Goal: Task Accomplishment & Management: Use online tool/utility

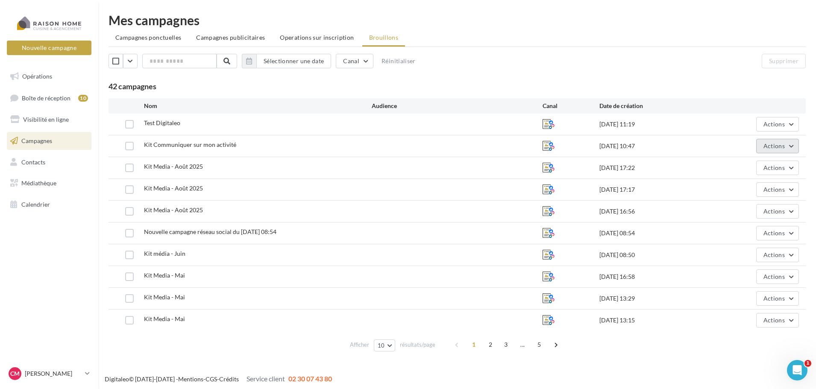
click at [792, 144] on button "Actions" at bounding box center [777, 146] width 43 height 15
click at [735, 165] on button "Editer" at bounding box center [755, 166] width 85 height 22
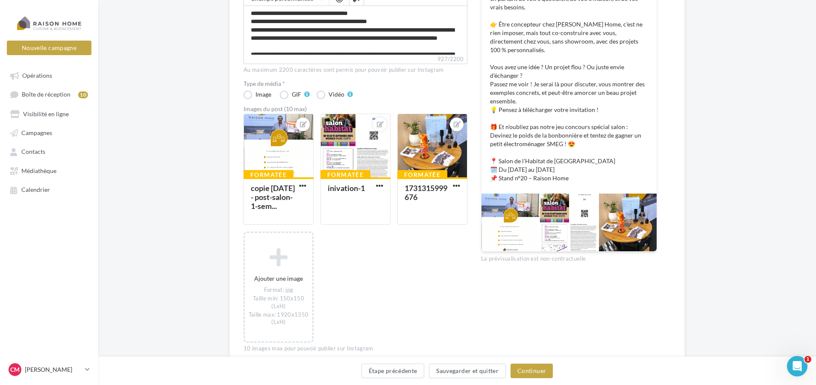
scroll to position [214, 0]
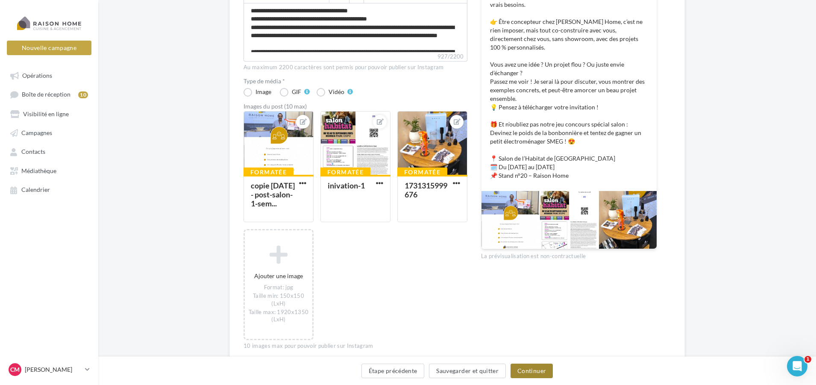
click at [534, 371] on button "Continuer" at bounding box center [531, 371] width 42 height 15
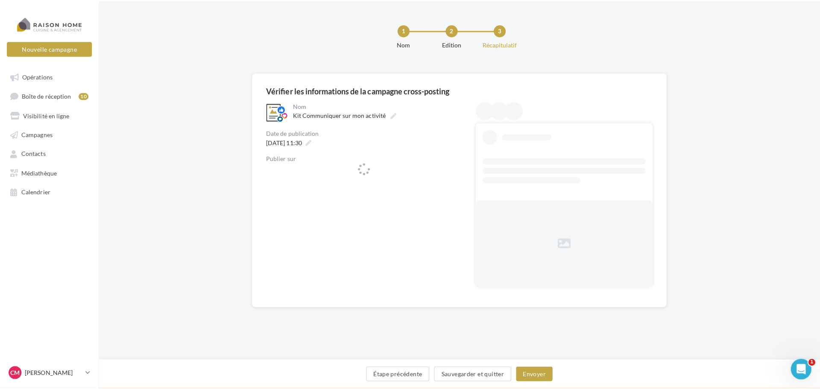
scroll to position [0, 0]
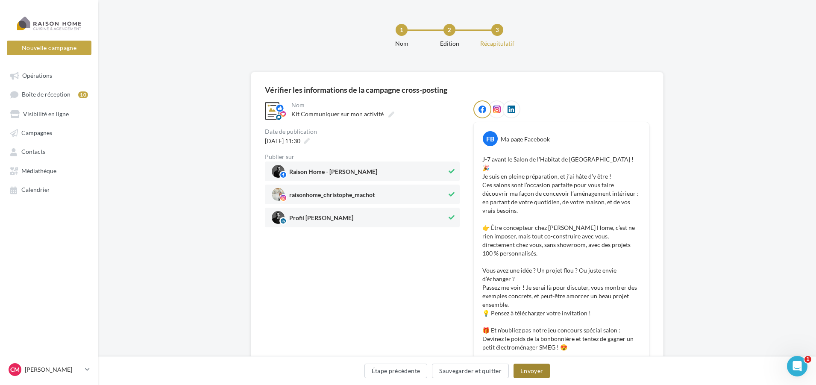
click at [521, 371] on button "Envoyer" at bounding box center [531, 371] width 36 height 15
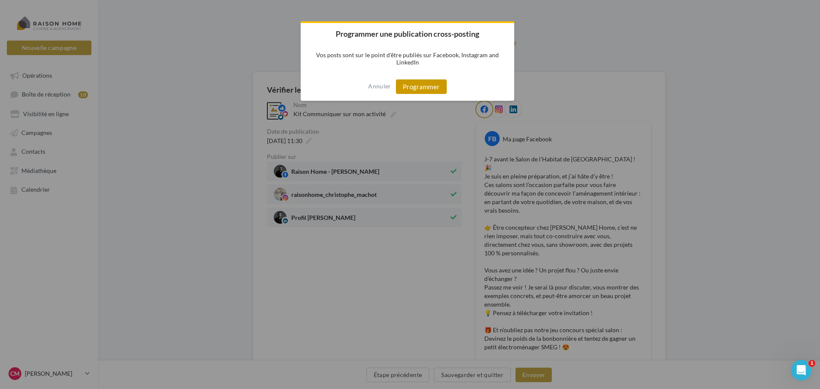
click at [427, 83] on button "Programmer" at bounding box center [421, 86] width 51 height 15
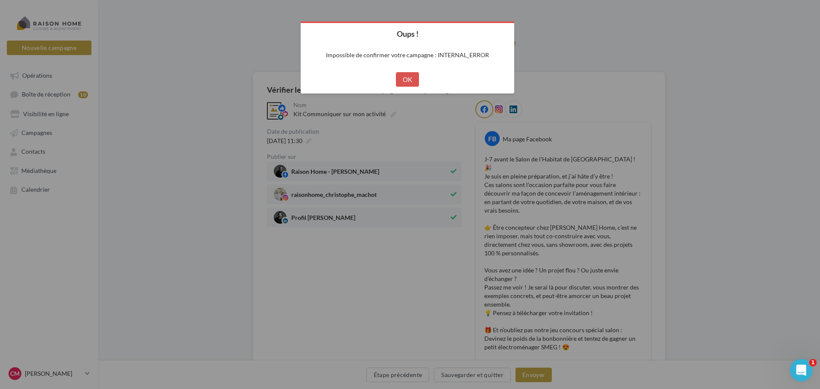
click at [798, 367] on icon "Ouvrir le Messenger Intercom" at bounding box center [800, 369] width 14 height 14
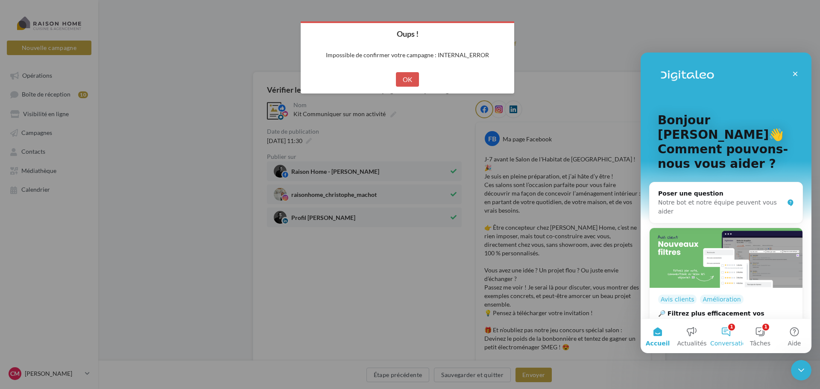
click at [730, 333] on button "1 Conversations" at bounding box center [726, 336] width 34 height 34
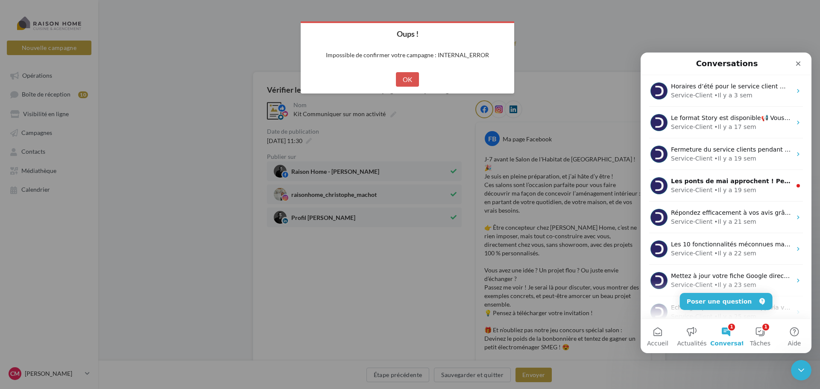
click at [730, 333] on button "1 Conversations" at bounding box center [726, 336] width 34 height 34
click at [407, 79] on button "OK" at bounding box center [407, 79] width 23 height 15
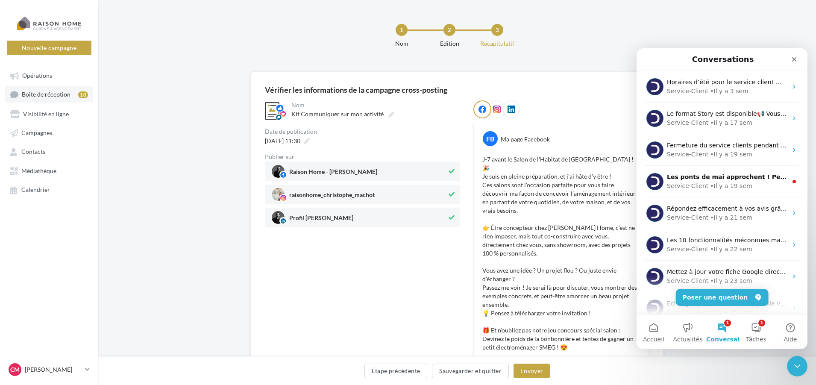
click at [39, 87] on link "Boîte de réception 10" at bounding box center [49, 94] width 88 height 16
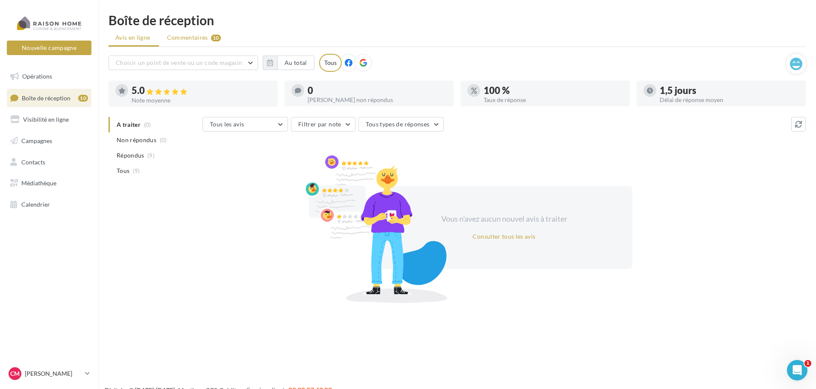
click at [189, 40] on span "Commentaires" at bounding box center [187, 37] width 41 height 9
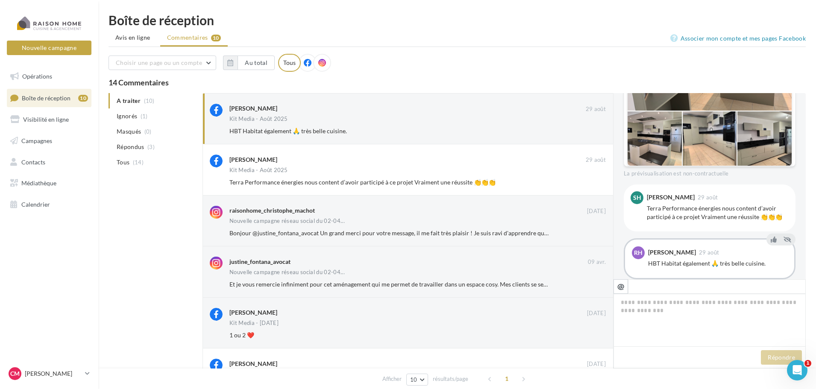
click at [33, 100] on span "Boîte de réception" at bounding box center [46, 97] width 49 height 7
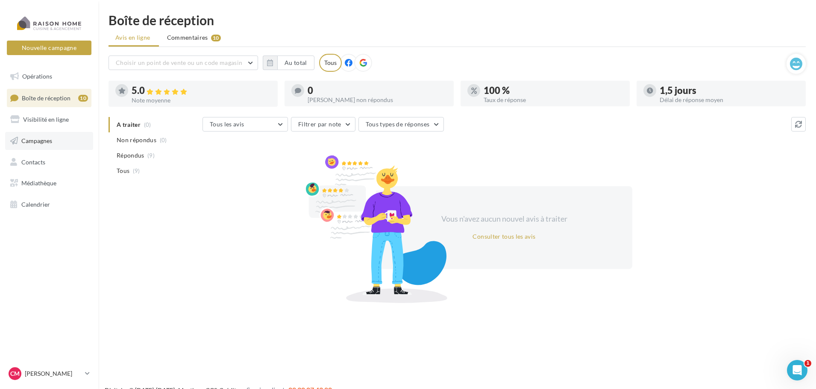
click at [37, 146] on link "Campagnes" at bounding box center [49, 141] width 88 height 18
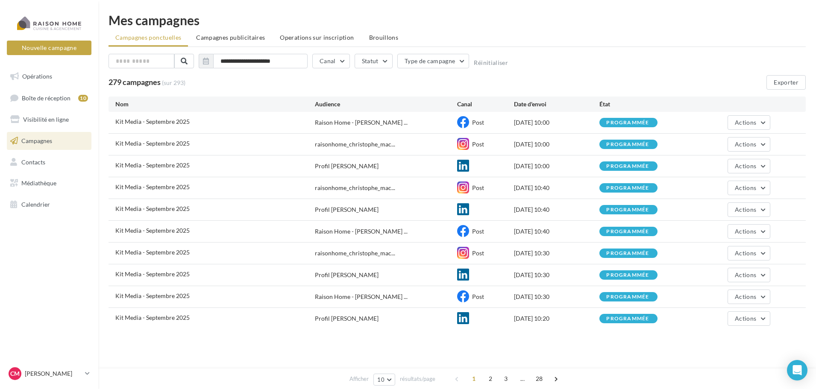
click at [378, 40] on span "Brouillons" at bounding box center [383, 37] width 29 height 7
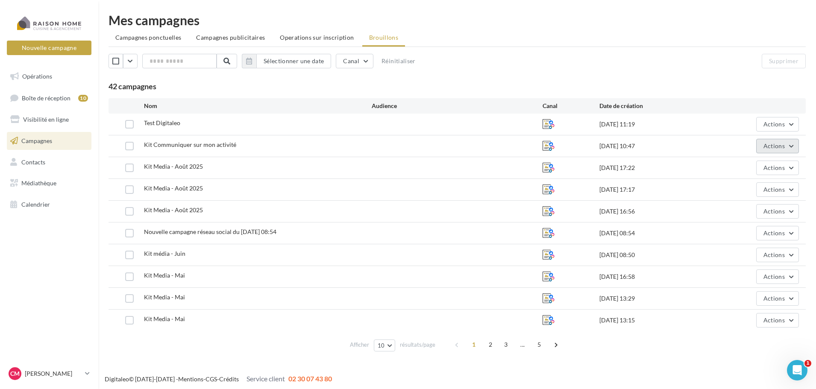
click at [790, 148] on button "Actions" at bounding box center [777, 146] width 43 height 15
click at [759, 165] on button "Editer" at bounding box center [755, 166] width 85 height 22
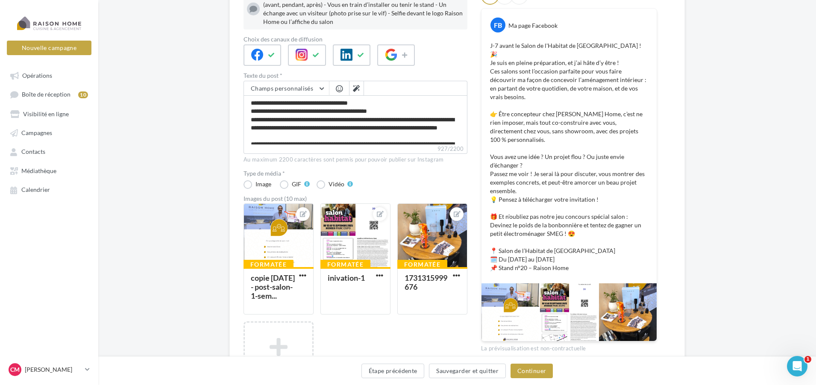
scroll to position [171, 0]
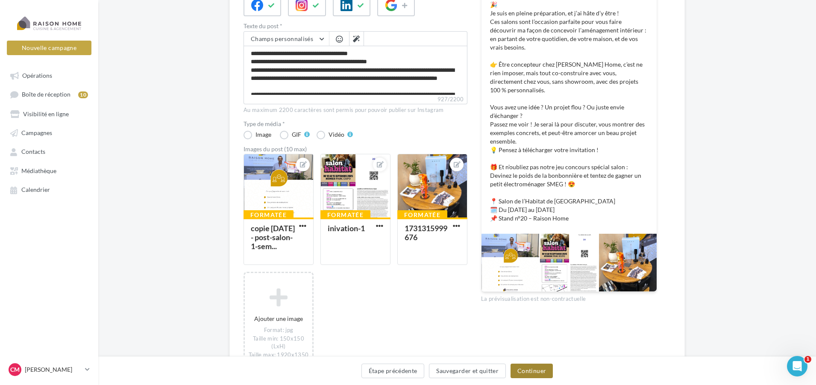
click at [518, 372] on button "Continuer" at bounding box center [531, 371] width 42 height 15
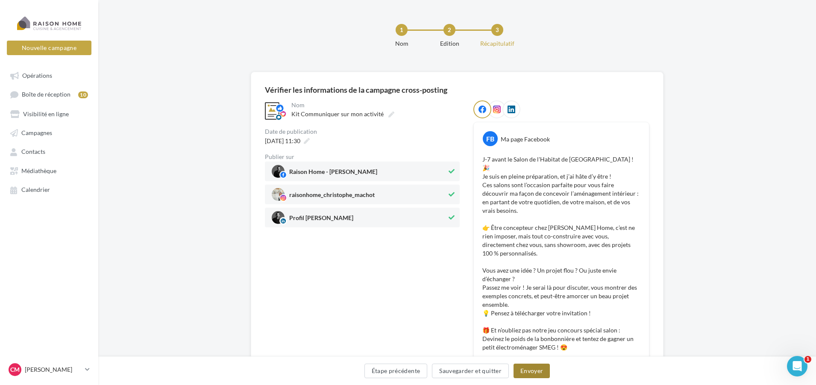
click at [541, 372] on button "Envoyer" at bounding box center [531, 371] width 36 height 15
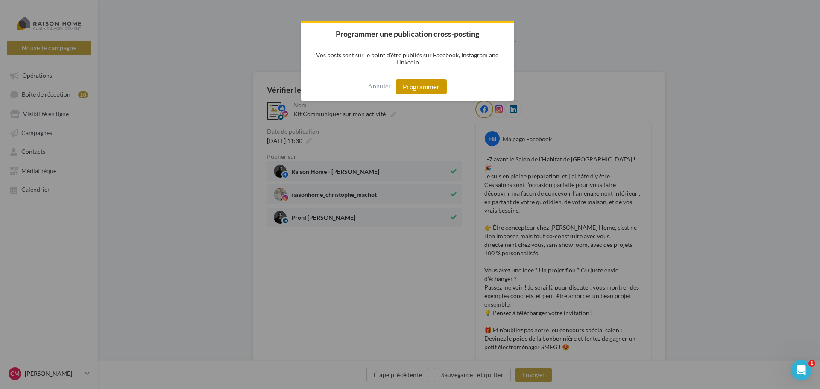
click at [424, 86] on button "Programmer" at bounding box center [421, 86] width 51 height 15
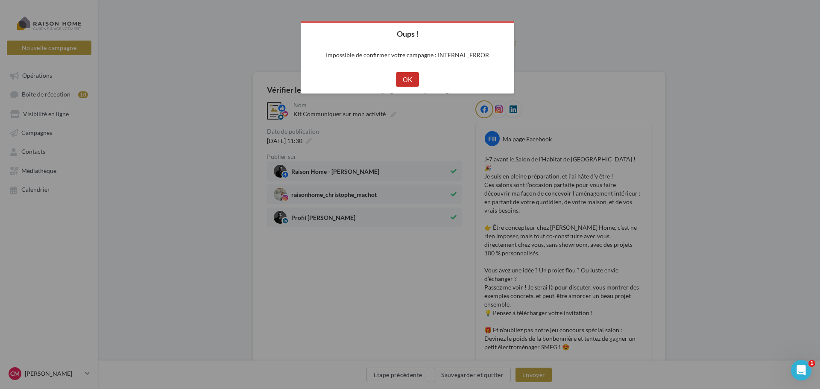
click at [405, 80] on button "OK" at bounding box center [407, 79] width 23 height 15
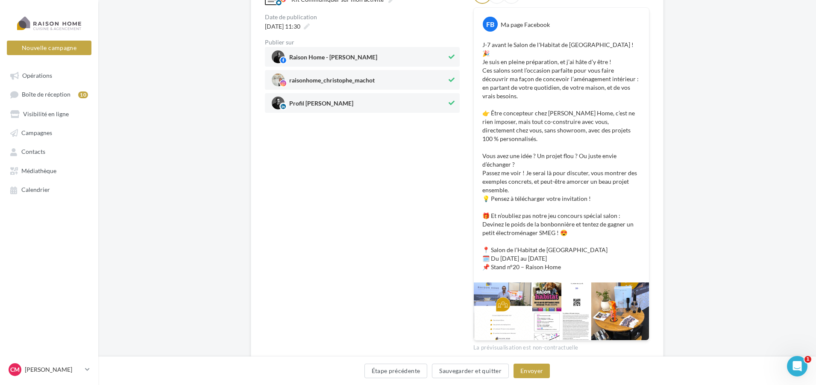
scroll to position [120, 0]
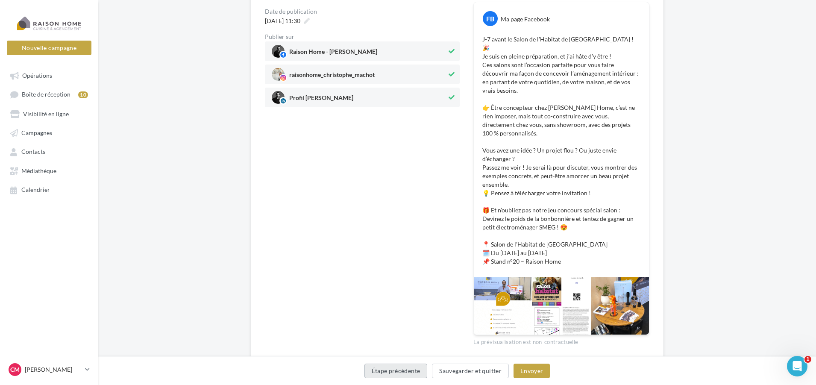
click at [390, 373] on button "Étape précédente" at bounding box center [395, 371] width 63 height 15
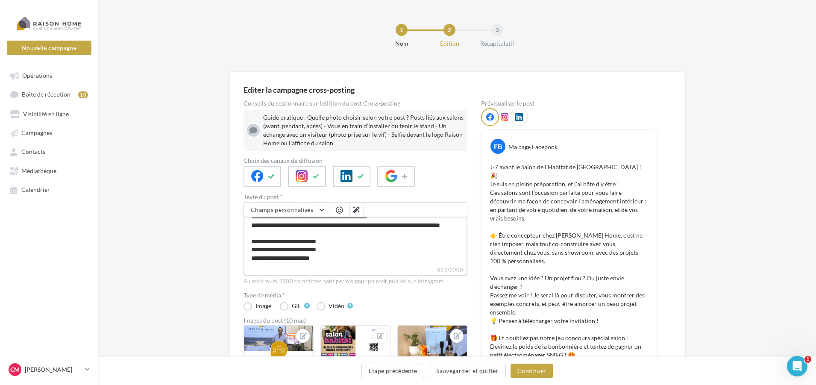
scroll to position [140, 0]
drag, startPoint x: 249, startPoint y: 226, endPoint x: 431, endPoint y: 266, distance: 186.3
click at [431, 266] on div "Champs personnalisés Adresse du franchisé Nom de l'entreprise Raison Home Télép…" at bounding box center [355, 238] width 224 height 73
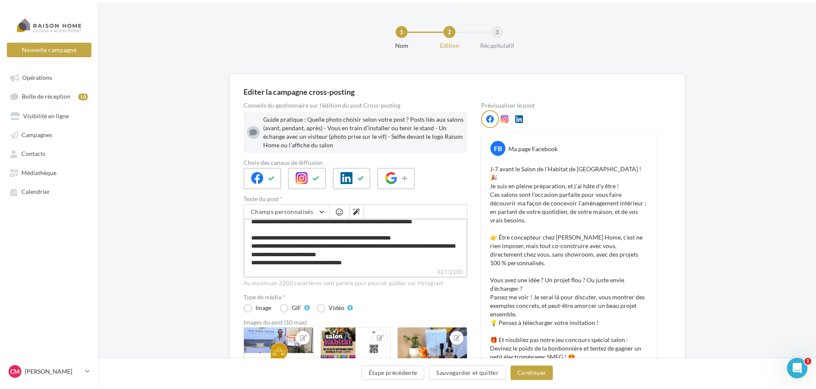
scroll to position [0, 0]
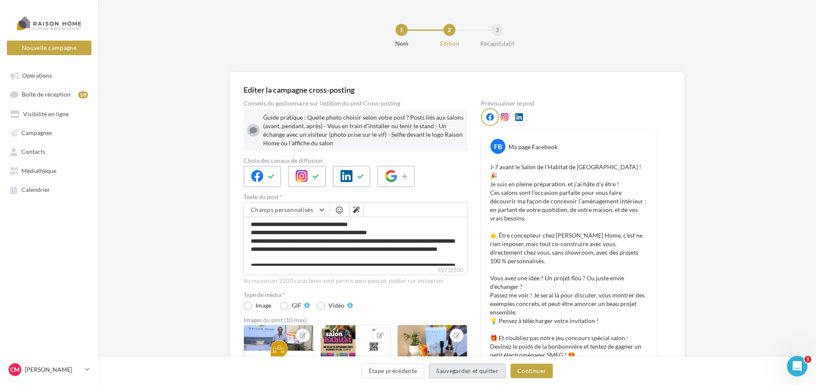
click at [461, 370] on button "Sauvegarder et quitter" at bounding box center [467, 371] width 77 height 15
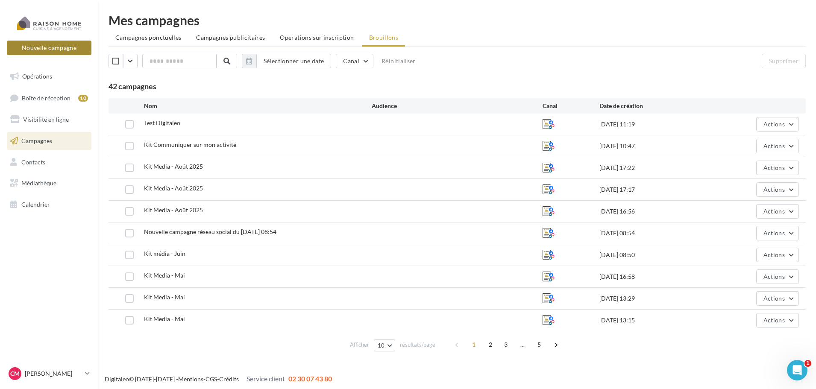
click at [47, 48] on button "Nouvelle campagne" at bounding box center [49, 48] width 85 height 15
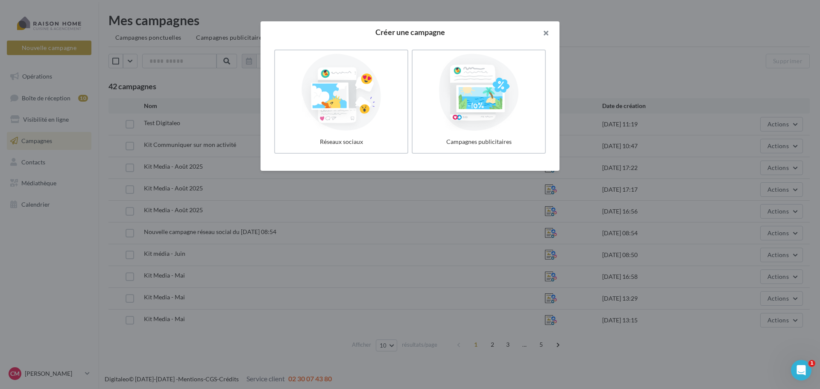
click at [545, 35] on button "button" at bounding box center [542, 34] width 34 height 26
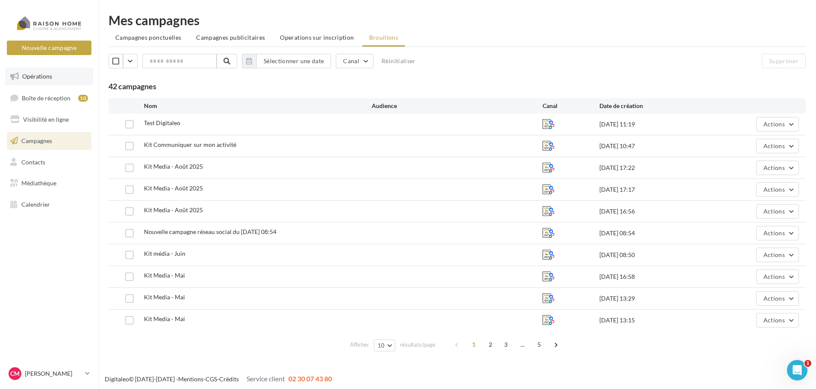
click at [36, 77] on span "Opérations" at bounding box center [37, 76] width 30 height 7
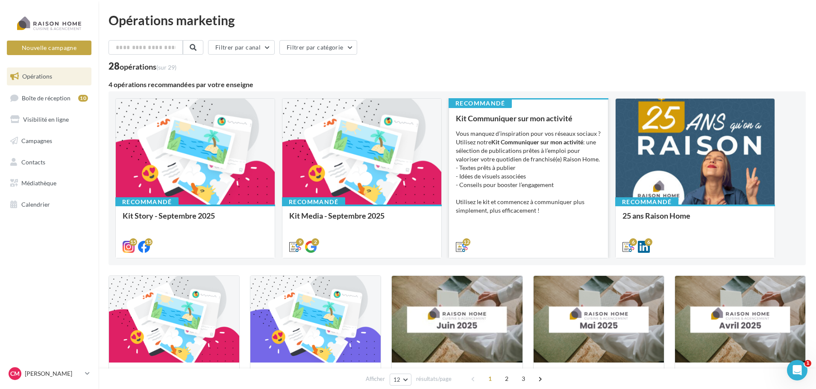
click at [519, 171] on div "Vous manquez d’inspiration pour vos réseaux sociaux ? Utilisez notre Kit Commun…" at bounding box center [528, 171] width 145 height 85
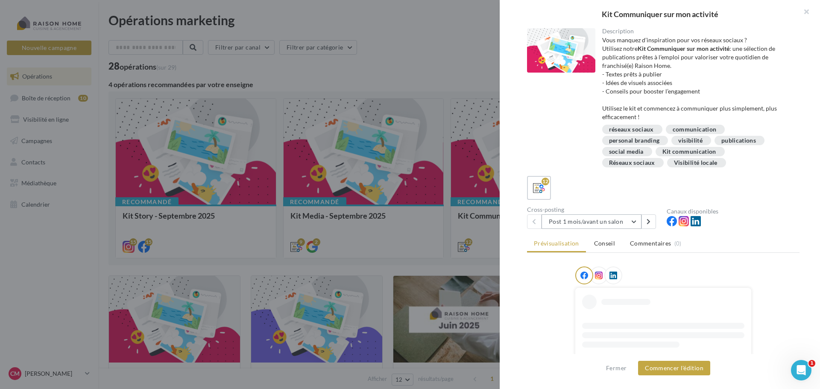
click at [634, 221] on button "Post 1 mois/avant un salon" at bounding box center [592, 221] width 100 height 15
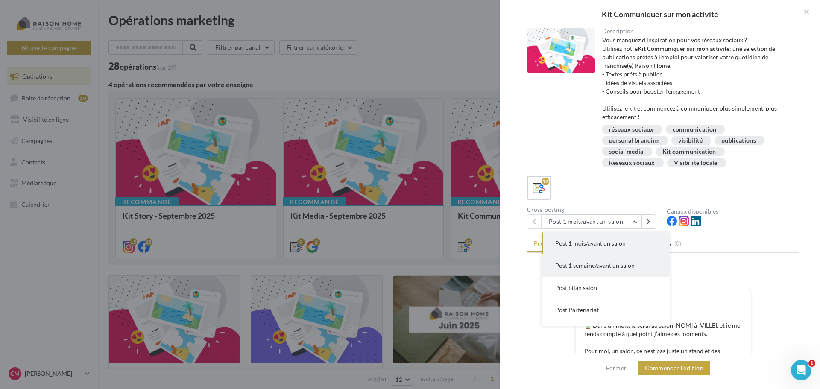
click at [631, 270] on button "Post 1 semaine/avant un salon" at bounding box center [606, 266] width 128 height 22
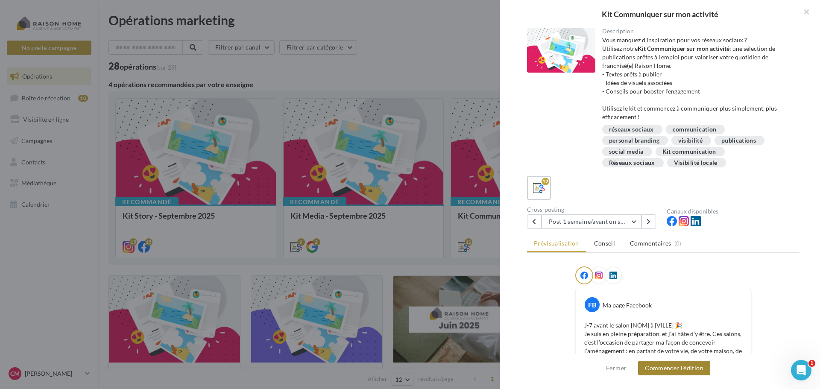
click at [663, 371] on button "Commencer l'édition" at bounding box center [674, 368] width 72 height 15
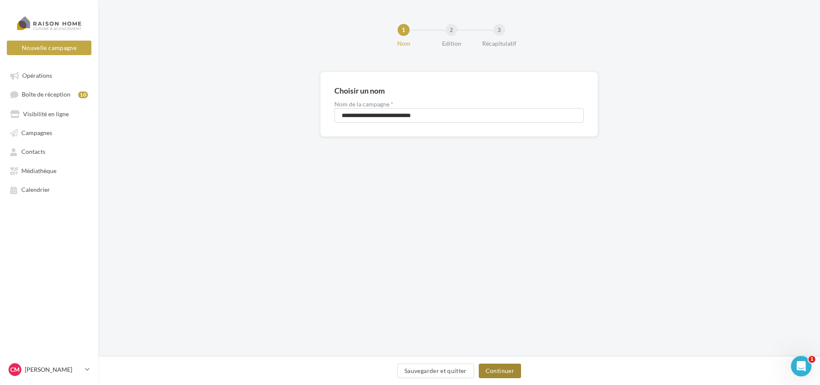
click at [505, 372] on button "Continuer" at bounding box center [500, 371] width 42 height 15
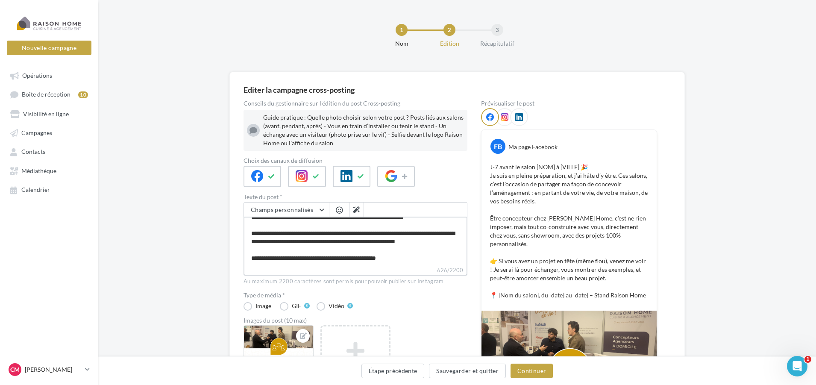
scroll to position [74, 0]
drag, startPoint x: 246, startPoint y: 227, endPoint x: 431, endPoint y: 283, distance: 192.4
click at [431, 283] on div "Champs personnalisés Adresse du franchisé Nom de l'entreprise Raison Home Télép…" at bounding box center [355, 243] width 224 height 83
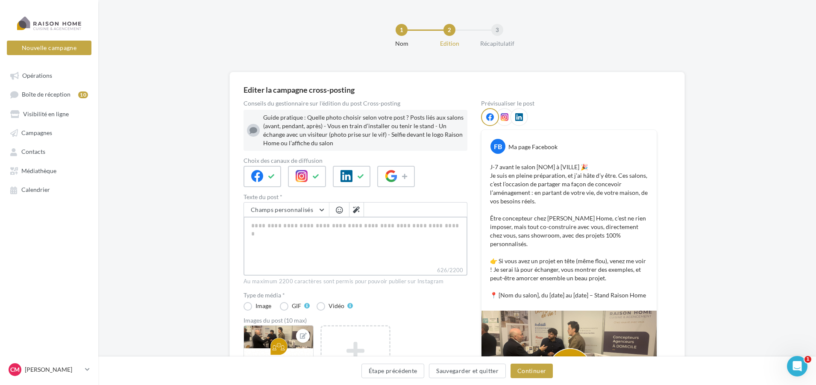
scroll to position [0, 0]
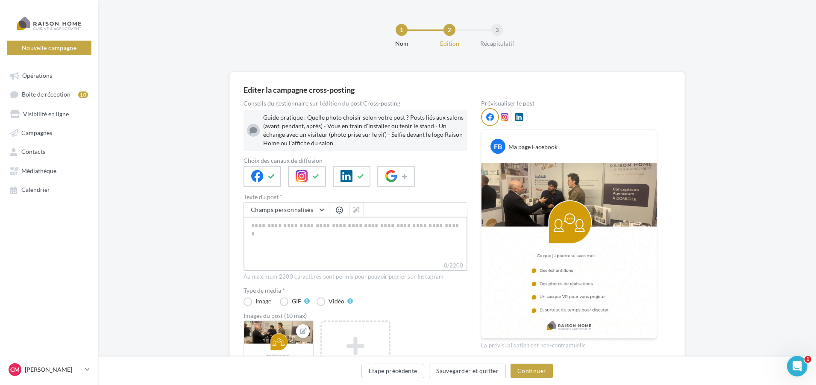
paste textarea "**********"
type textarea "**********"
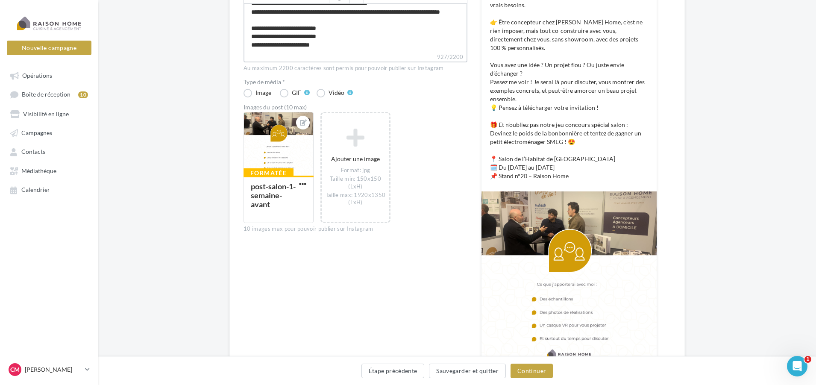
scroll to position [214, 0]
type textarea "**********"
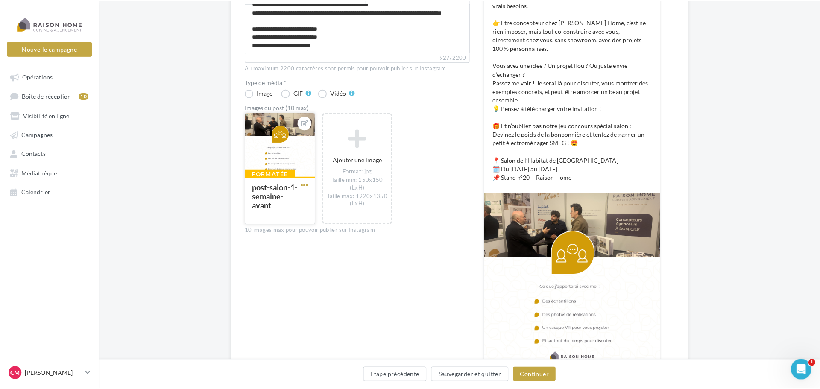
scroll to position [139, 0]
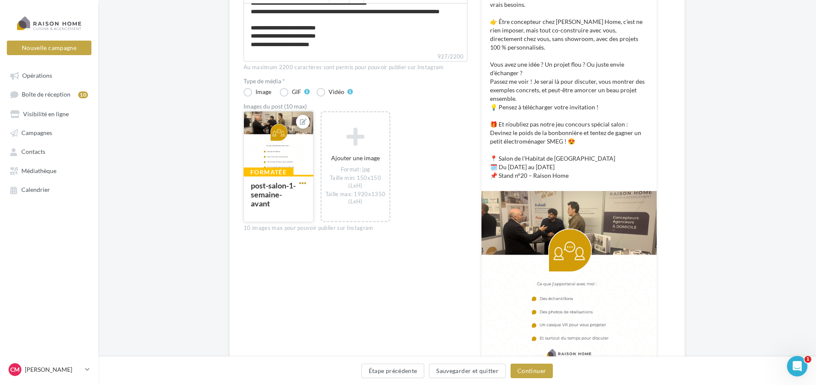
click at [303, 184] on span "button" at bounding box center [302, 182] width 7 height 7
click at [322, 248] on button "Supprimer" at bounding box center [342, 245] width 90 height 22
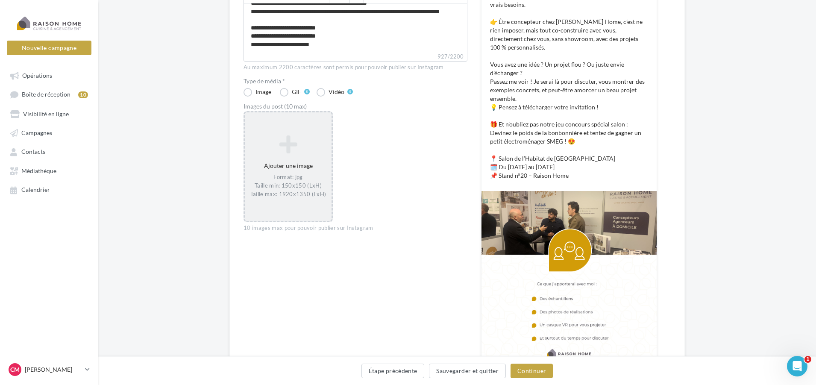
click at [293, 154] on icon at bounding box center [288, 144] width 80 height 21
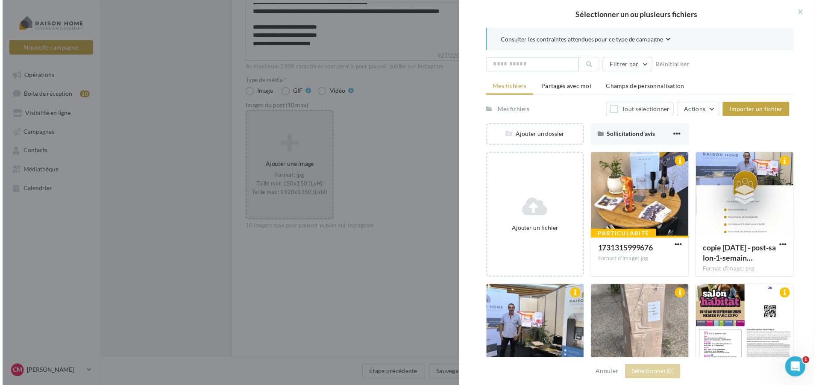
scroll to position [128, 0]
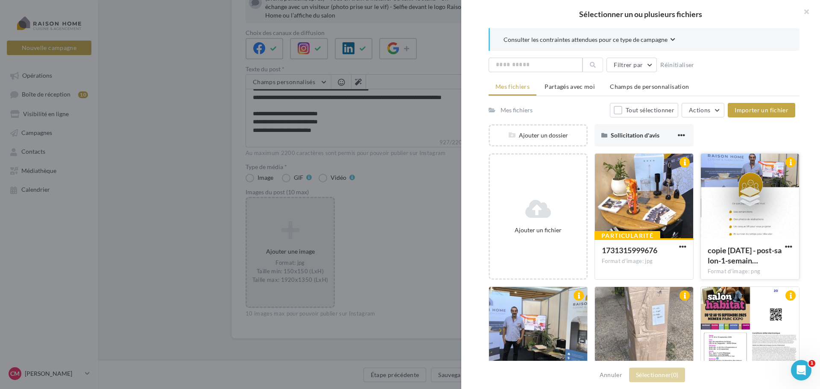
click at [768, 214] on div at bounding box center [750, 196] width 98 height 85
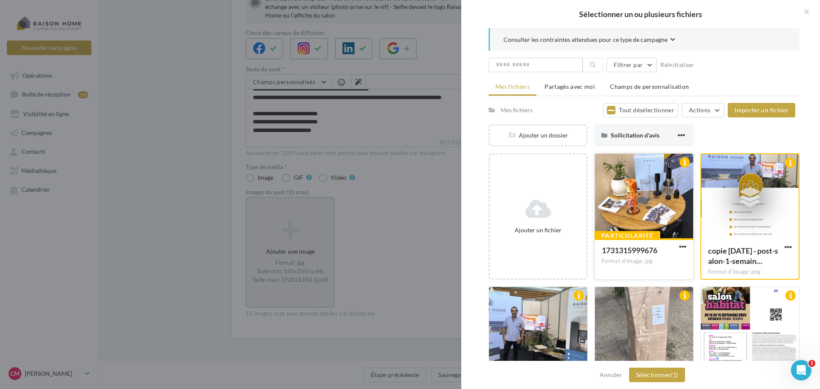
click at [656, 213] on div at bounding box center [644, 196] width 98 height 85
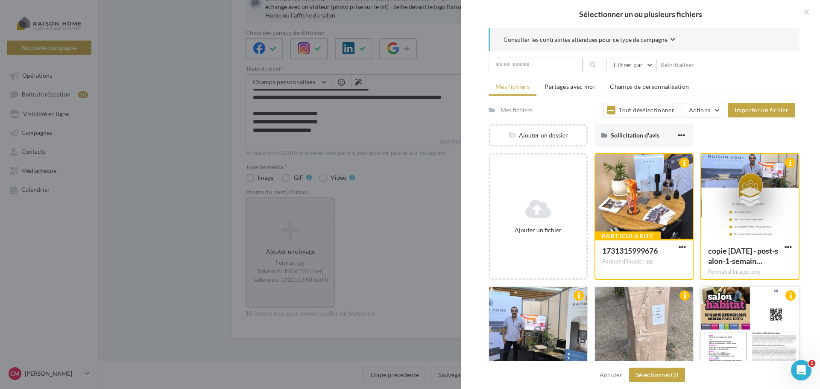
click at [745, 323] on div at bounding box center [750, 329] width 98 height 85
click at [643, 375] on button "Sélectionner (3)" at bounding box center [657, 375] width 56 height 15
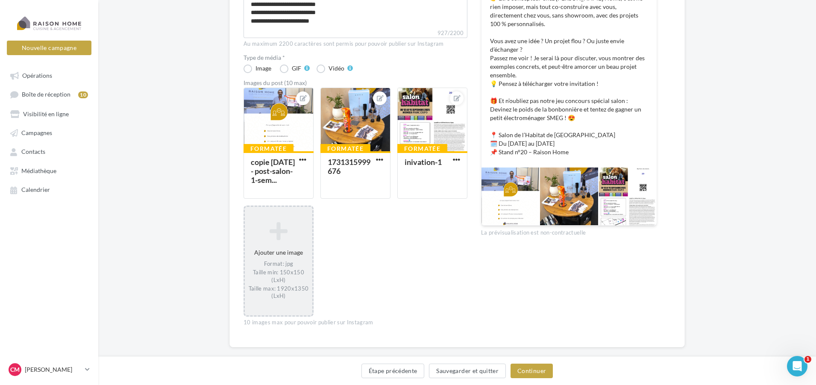
scroll to position [250, 0]
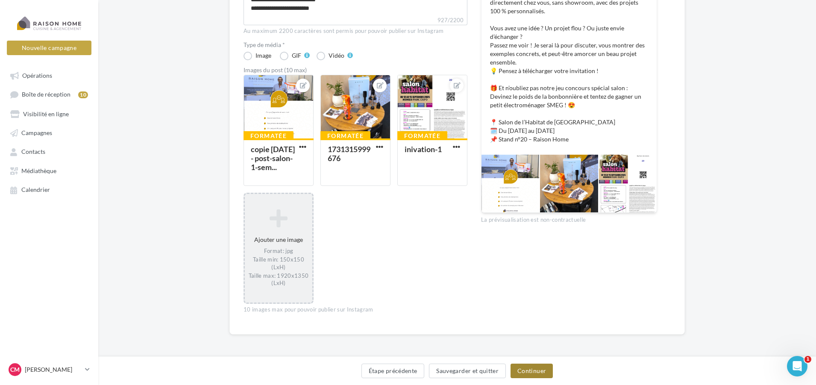
click at [534, 367] on button "Continuer" at bounding box center [531, 371] width 42 height 15
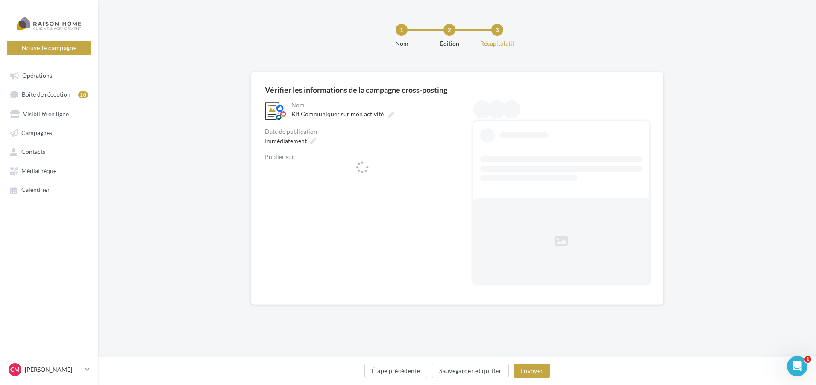
scroll to position [0, 0]
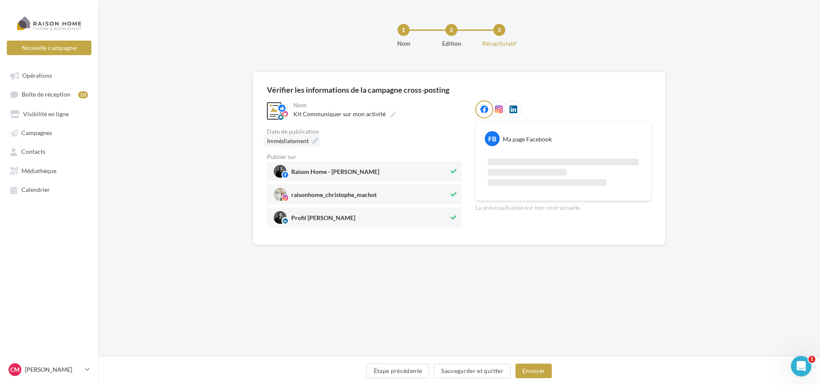
click at [315, 145] on div "Immédiatement" at bounding box center [292, 141] width 56 height 12
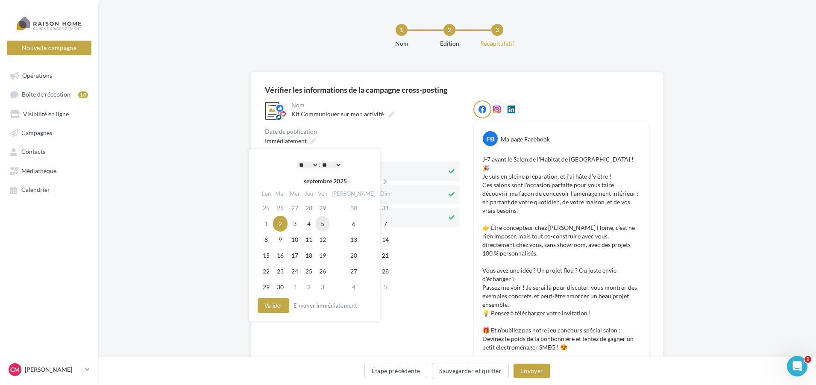
click at [329, 226] on td "5" at bounding box center [323, 224] width 14 height 16
click at [310, 164] on select "* * * * * * * * * * ** ** ** ** ** ** ** ** ** ** ** ** ** **" at bounding box center [305, 164] width 21 height 7
click at [264, 307] on button "Valider" at bounding box center [271, 305] width 32 height 15
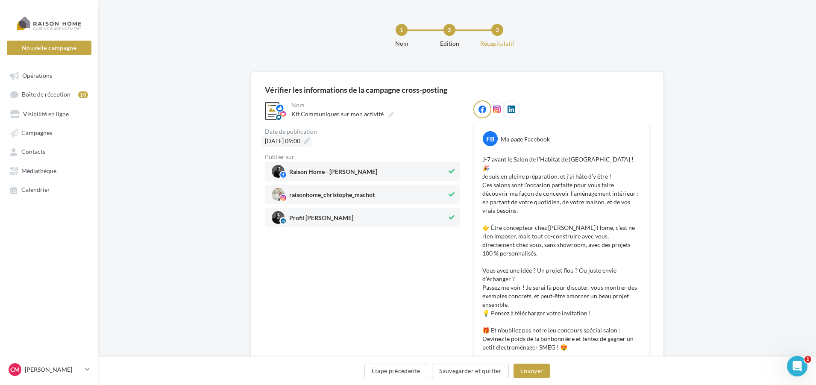
click at [310, 139] on icon at bounding box center [307, 141] width 6 height 6
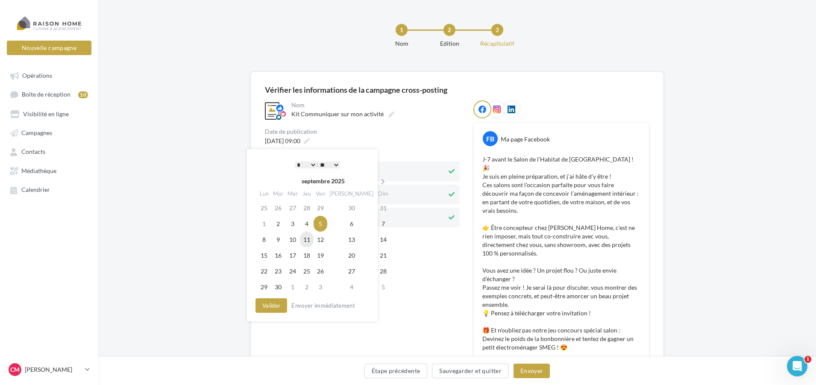
click at [313, 237] on td "11" at bounding box center [307, 240] width 14 height 16
click at [325, 220] on td "5" at bounding box center [321, 224] width 14 height 16
click at [313, 163] on select "* * * * * * * * * * ** ** ** ** ** ** ** ** ** ** ** ** ** **" at bounding box center [305, 164] width 21 height 7
click at [335, 164] on select "** ** ** ** ** **" at bounding box center [328, 164] width 21 height 7
click at [276, 304] on button "Valider" at bounding box center [271, 305] width 32 height 15
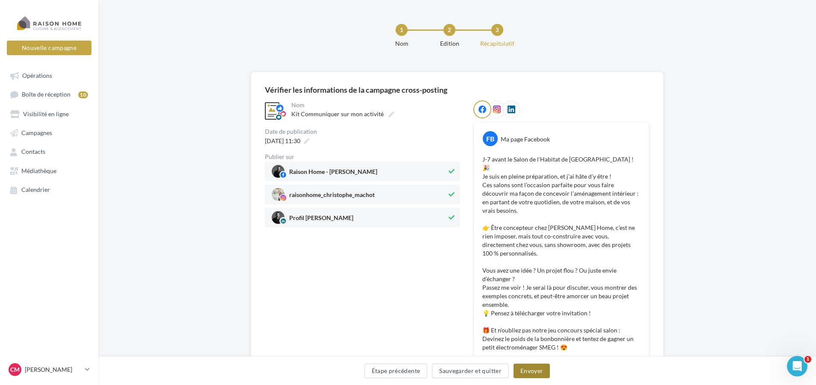
click at [539, 372] on button "Envoyer" at bounding box center [531, 371] width 36 height 15
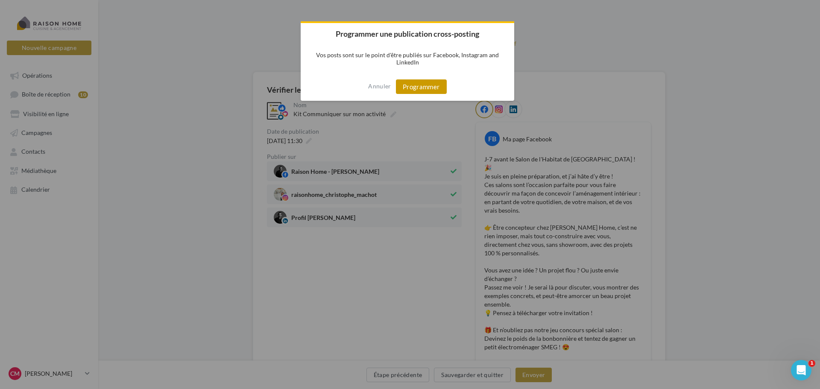
click at [428, 83] on button "Programmer" at bounding box center [421, 86] width 51 height 15
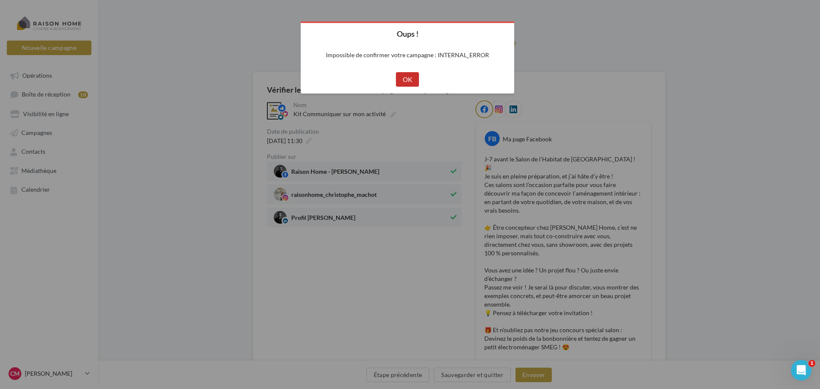
click at [415, 73] on button "OK" at bounding box center [407, 79] width 23 height 15
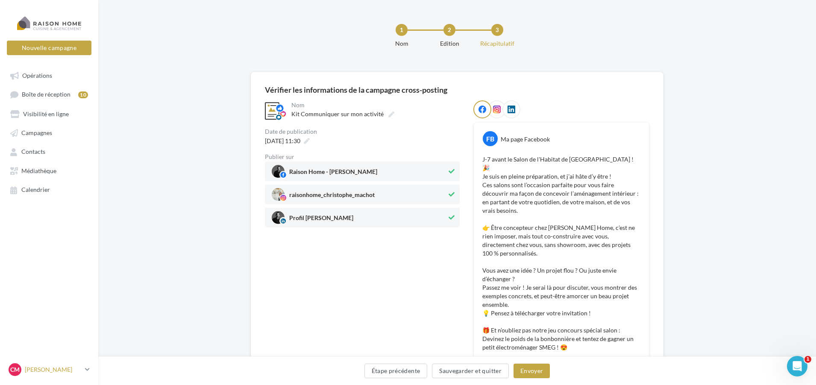
click at [86, 373] on icon at bounding box center [87, 369] width 5 height 7
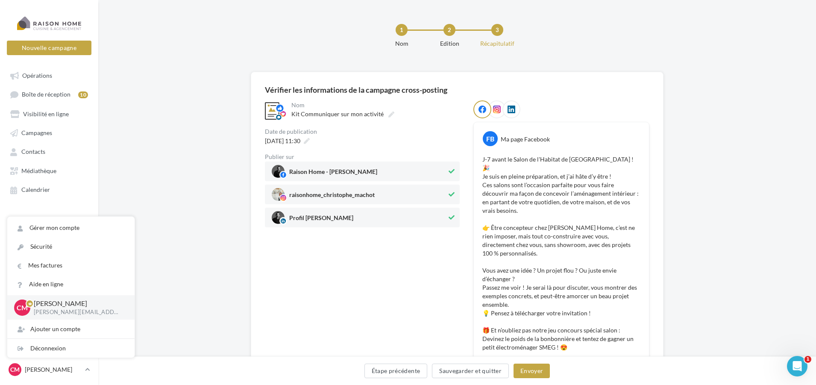
click at [216, 85] on div "**********" at bounding box center [457, 290] width 718 height 436
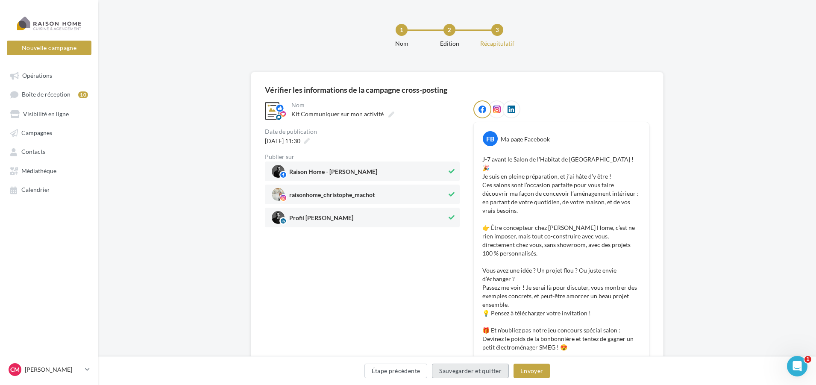
click at [470, 370] on button "Sauvegarder et quitter" at bounding box center [470, 371] width 77 height 15
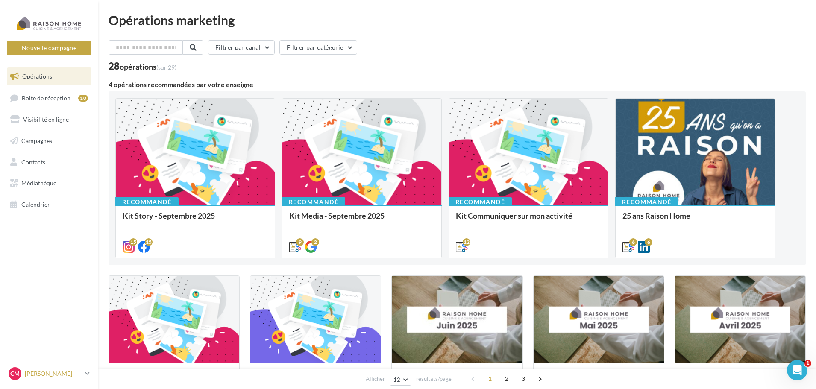
click at [86, 375] on icon at bounding box center [87, 373] width 5 height 7
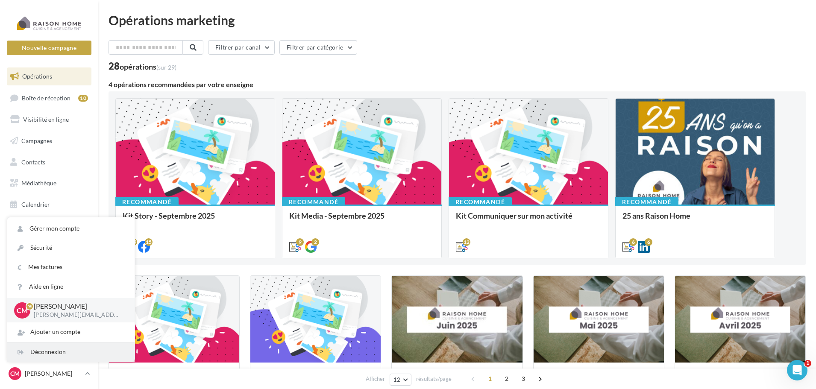
click at [63, 352] on div "Déconnexion" at bounding box center [70, 352] width 127 height 19
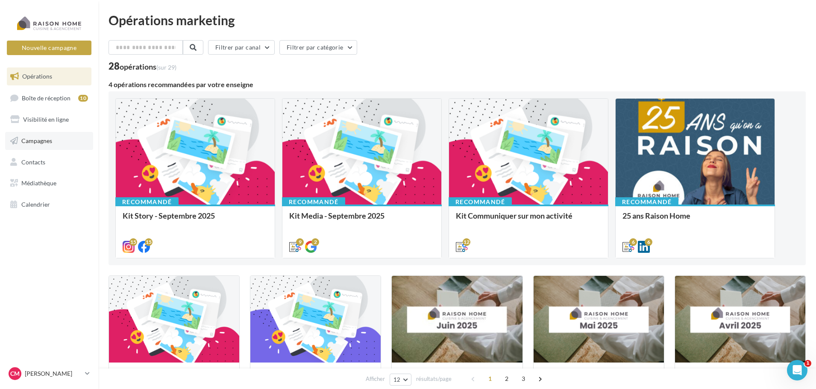
click at [40, 139] on span "Campagnes" at bounding box center [36, 140] width 31 height 7
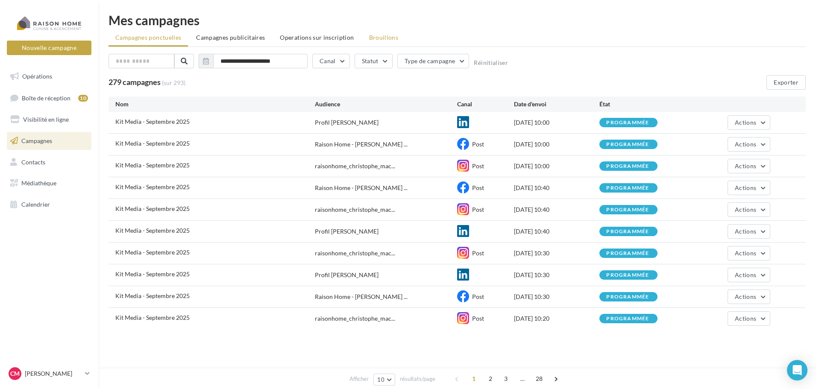
click at [385, 35] on span "Brouillons" at bounding box center [383, 37] width 29 height 7
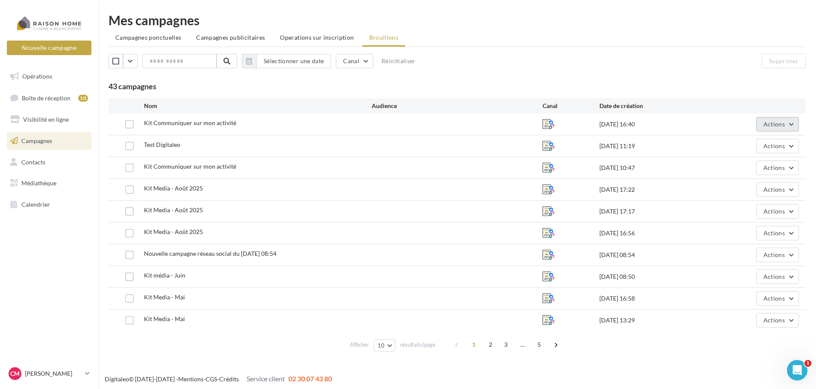
click at [790, 123] on button "Actions" at bounding box center [777, 124] width 43 height 15
click at [762, 148] on button "Editer" at bounding box center [755, 144] width 85 height 22
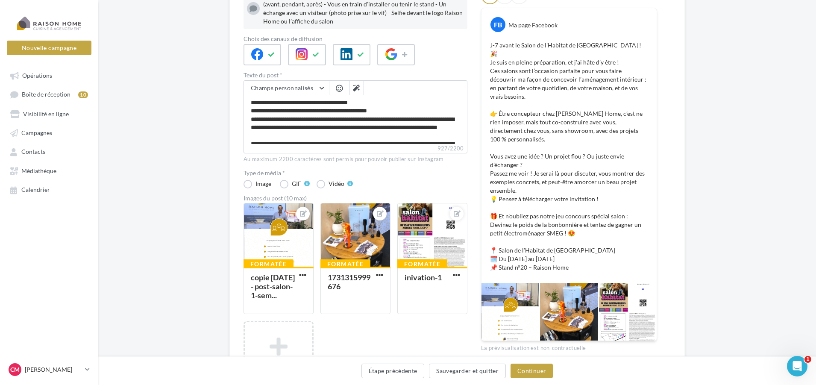
scroll to position [164, 0]
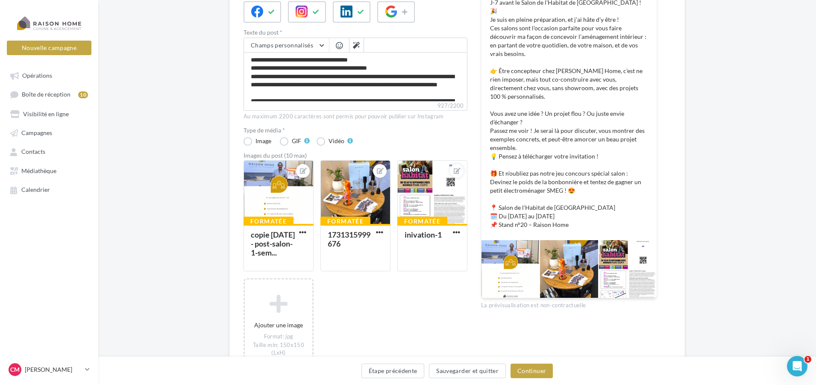
click at [590, 200] on p "J-7 avant le Salon de l'Habitat de [GEOGRAPHIC_DATA] ! 🎉 Je suis en pleine prép…" at bounding box center [569, 113] width 158 height 231
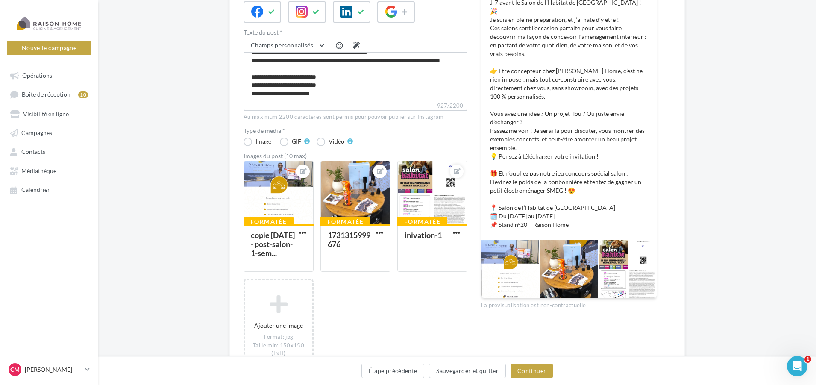
scroll to position [140, 0]
click at [346, 92] on textarea "**********" at bounding box center [355, 76] width 224 height 49
type textarea "**********"
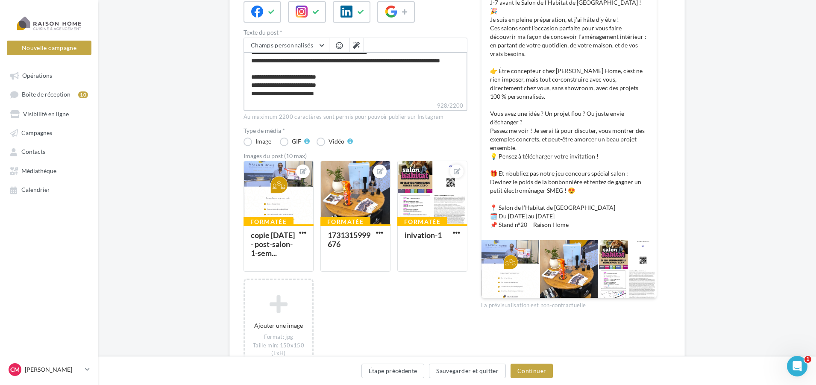
scroll to position [152, 0]
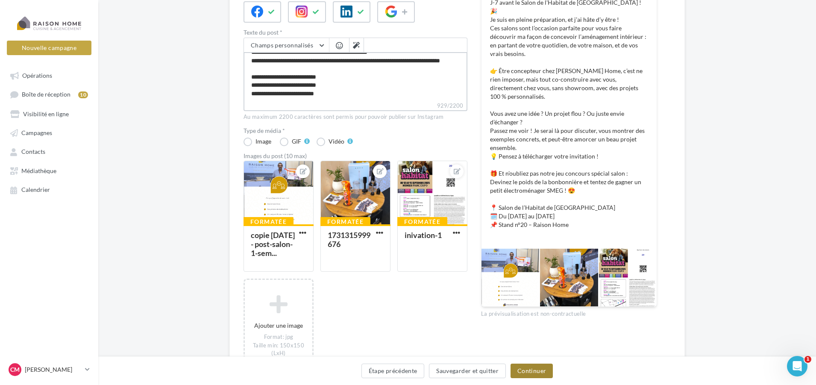
type textarea "**********"
click at [524, 371] on button "Continuer" at bounding box center [531, 371] width 42 height 15
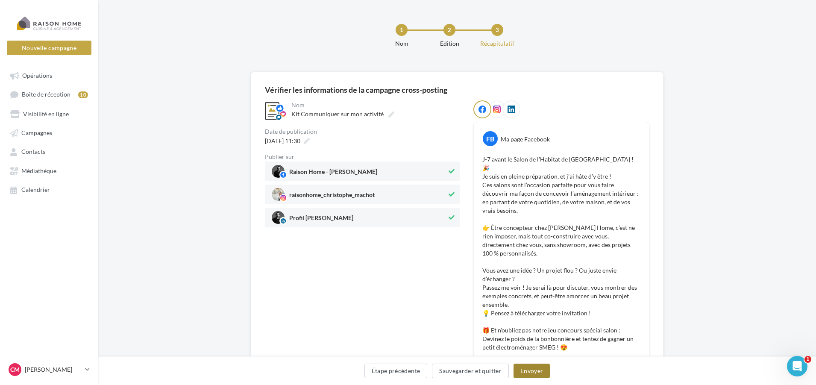
click at [535, 371] on button "Envoyer" at bounding box center [531, 371] width 36 height 15
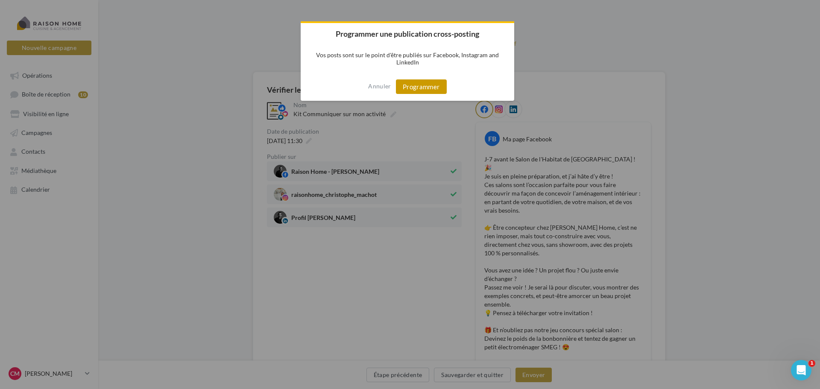
click at [427, 87] on button "Programmer" at bounding box center [421, 86] width 51 height 15
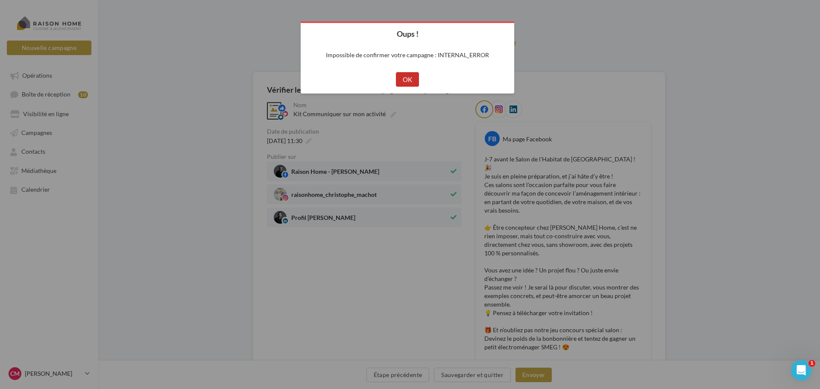
click at [415, 79] on button "OK" at bounding box center [407, 79] width 23 height 15
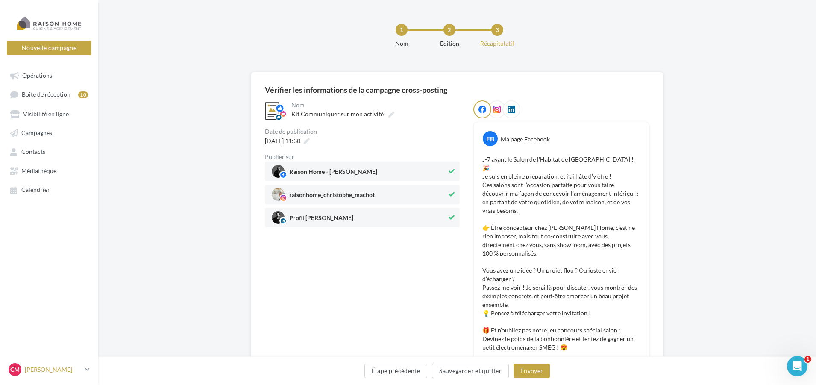
click at [87, 373] on icon at bounding box center [87, 369] width 5 height 7
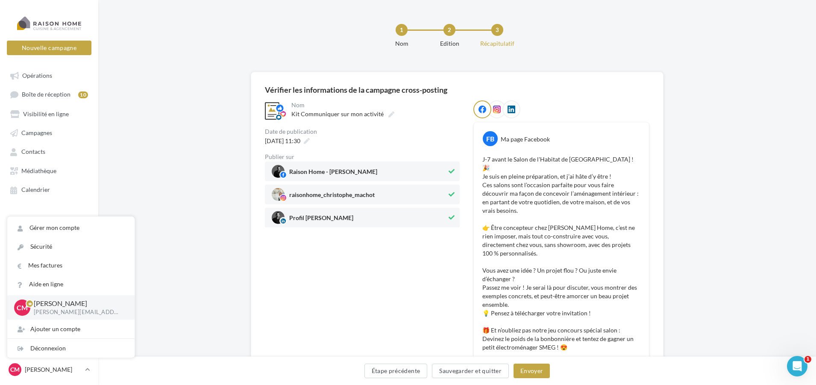
click at [173, 258] on div "**********" at bounding box center [457, 294] width 718 height 444
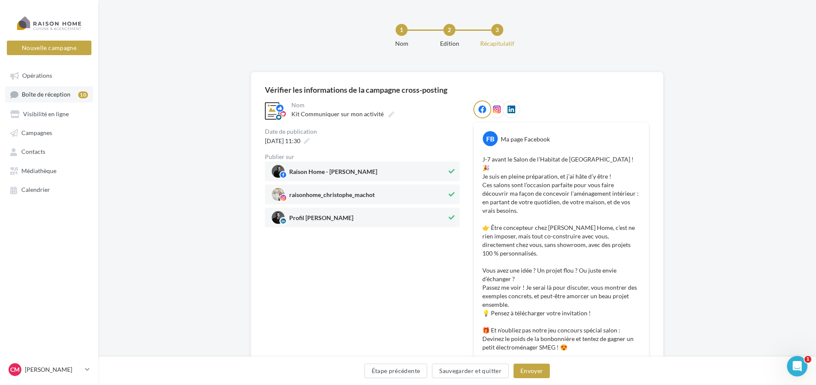
click at [36, 95] on span "Boîte de réception" at bounding box center [46, 94] width 49 height 7
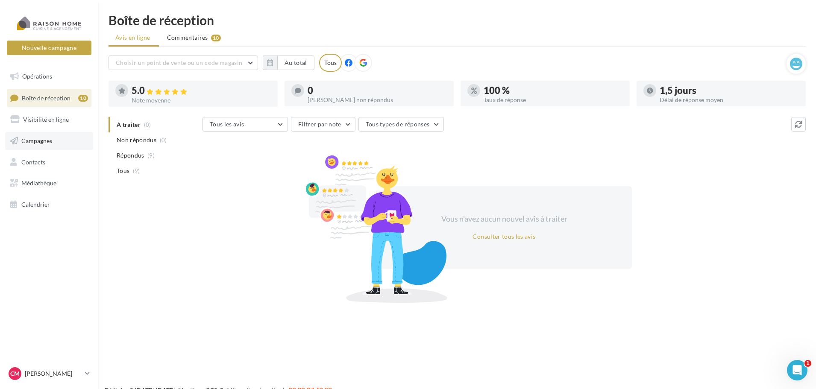
click at [35, 139] on span "Campagnes" at bounding box center [36, 140] width 31 height 7
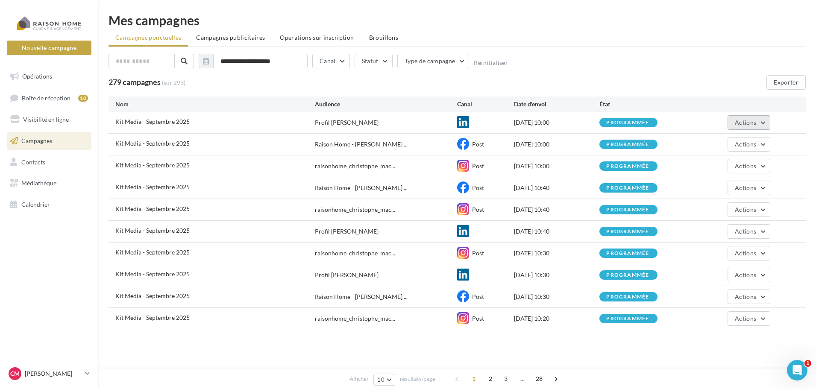
click at [762, 124] on button "Actions" at bounding box center [748, 122] width 43 height 15
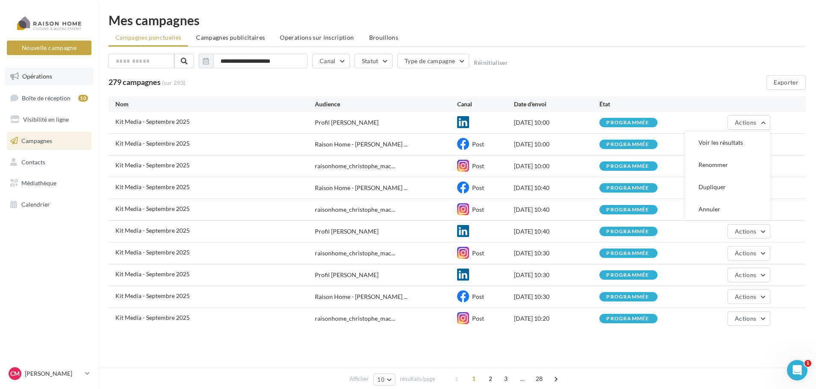
click at [32, 78] on span "Opérations" at bounding box center [37, 76] width 30 height 7
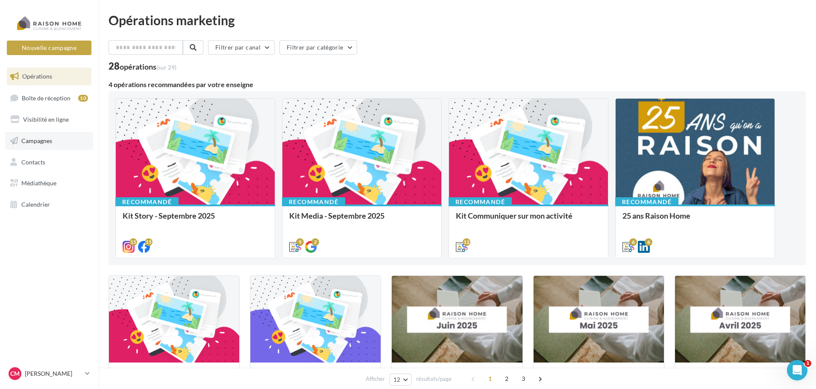
click at [36, 140] on span "Campagnes" at bounding box center [36, 140] width 31 height 7
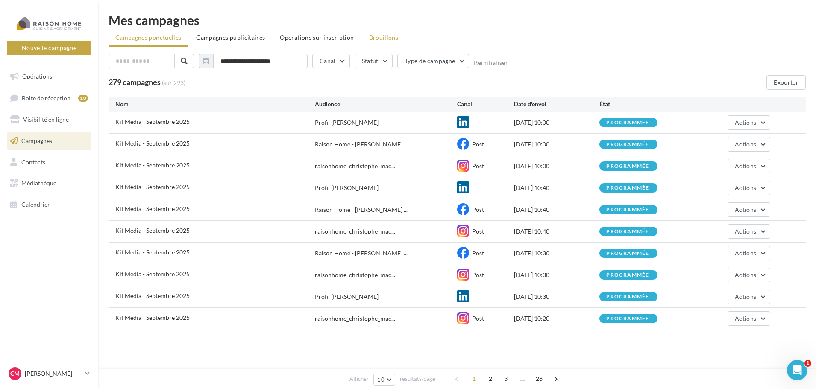
click at [387, 38] on span "Brouillons" at bounding box center [383, 37] width 29 height 7
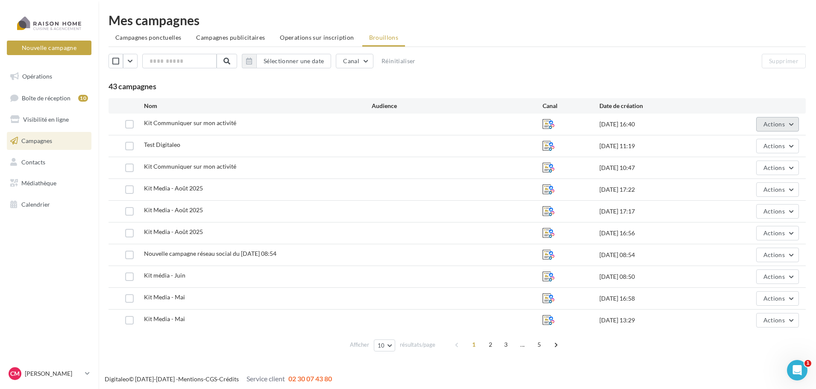
click at [793, 122] on button "Actions" at bounding box center [777, 124] width 43 height 15
click at [746, 147] on button "Editer" at bounding box center [755, 144] width 85 height 22
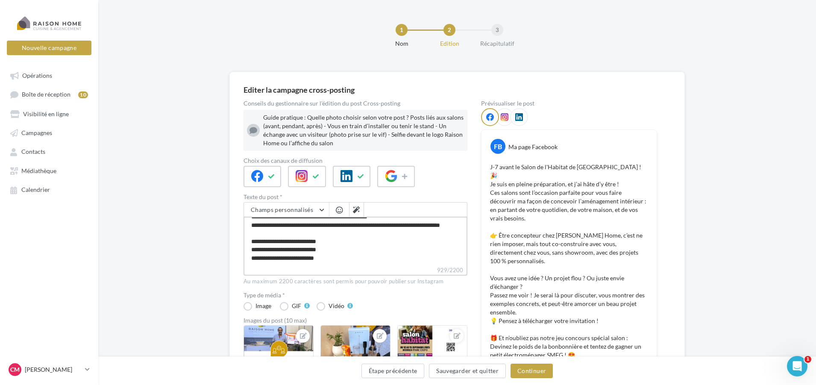
scroll to position [156, 0]
drag, startPoint x: 250, startPoint y: 223, endPoint x: 405, endPoint y: 270, distance: 161.9
click at [405, 271] on div "Champs personnalisés Adresse du franchisé Nom de l'entreprise Raison Home Télép…" at bounding box center [355, 238] width 224 height 73
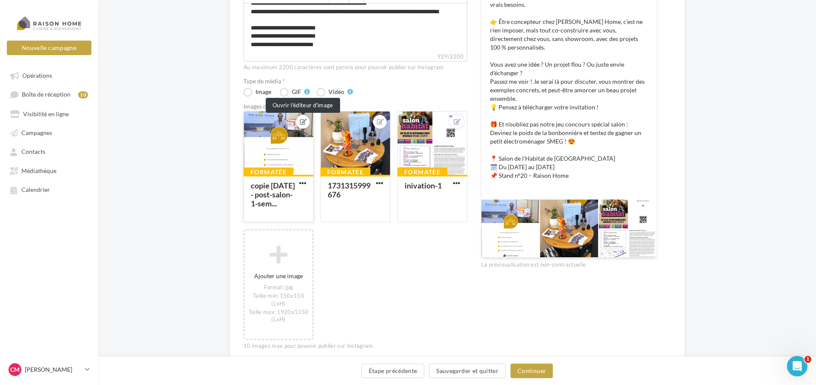
scroll to position [155, 0]
click at [302, 122] on icon at bounding box center [303, 122] width 7 height 6
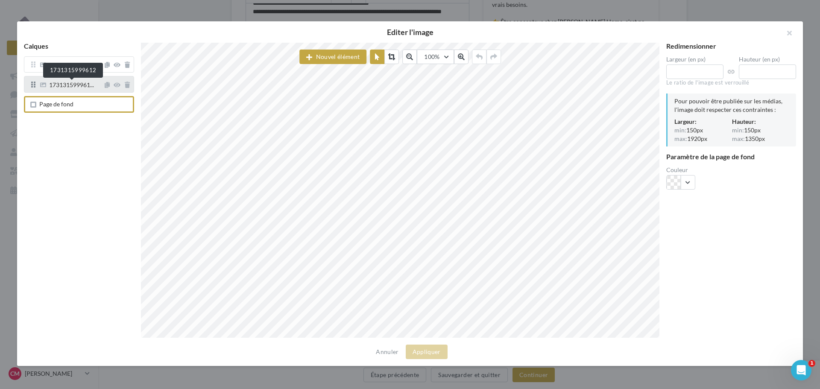
click at [77, 87] on span "173131599961..." at bounding box center [71, 86] width 45 height 8
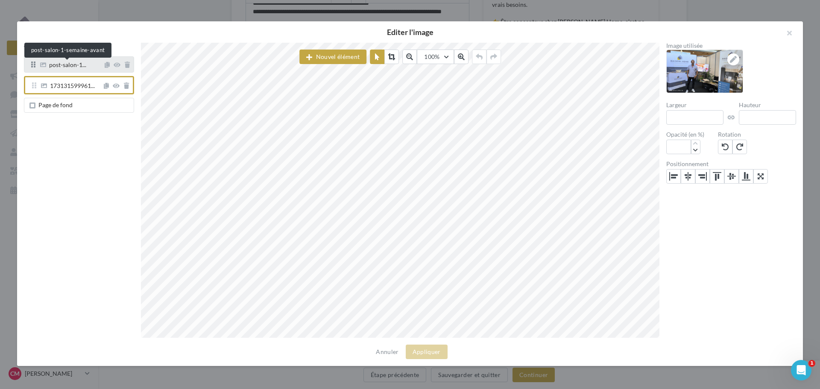
click at [56, 64] on span "post-salon-1..." at bounding box center [67, 66] width 37 height 8
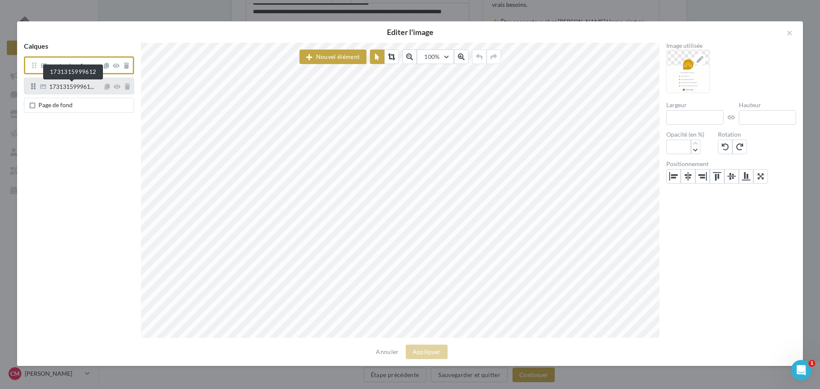
click at [57, 87] on span "173131599961..." at bounding box center [71, 88] width 45 height 8
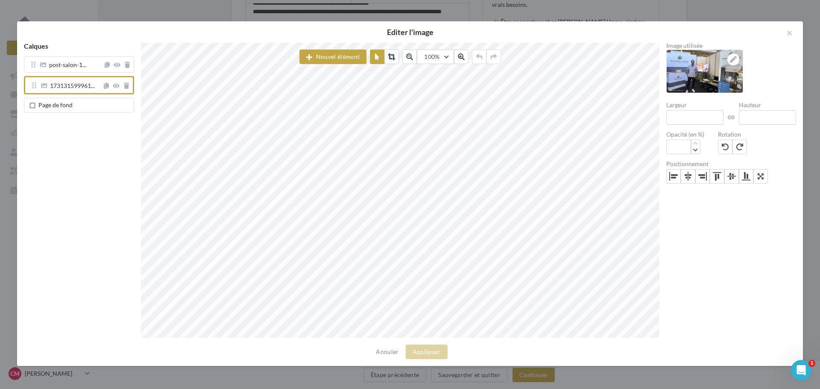
click at [60, 110] on div "Page de fond" at bounding box center [55, 106] width 34 height 9
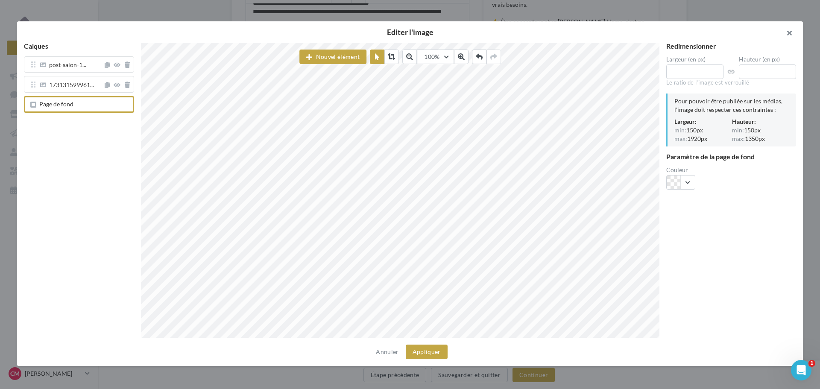
click at [793, 34] on button "button" at bounding box center [786, 34] width 34 height 26
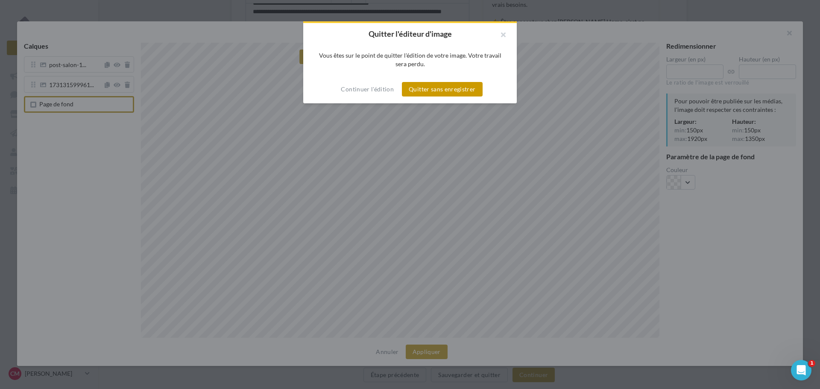
click at [430, 89] on button "Quitter sans enregistrer" at bounding box center [442, 89] width 80 height 15
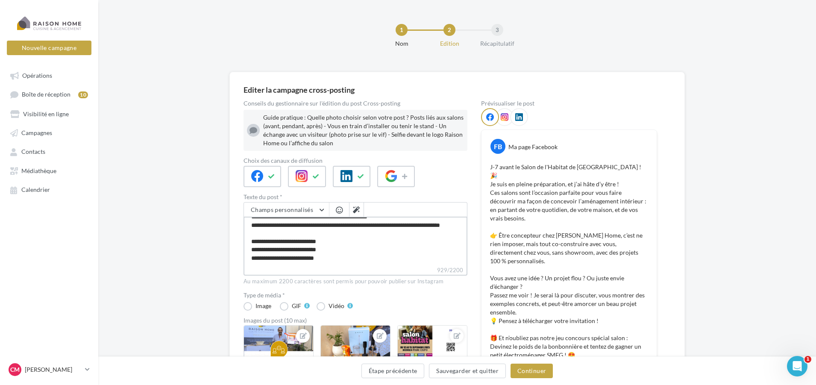
scroll to position [156, 0]
click at [153, 141] on div "Editer la campagne cross-posting Conseils du gestionnaire sur l'édition du post…" at bounding box center [457, 342] width 718 height 540
click at [41, 47] on button "Nouvelle campagne" at bounding box center [49, 48] width 85 height 15
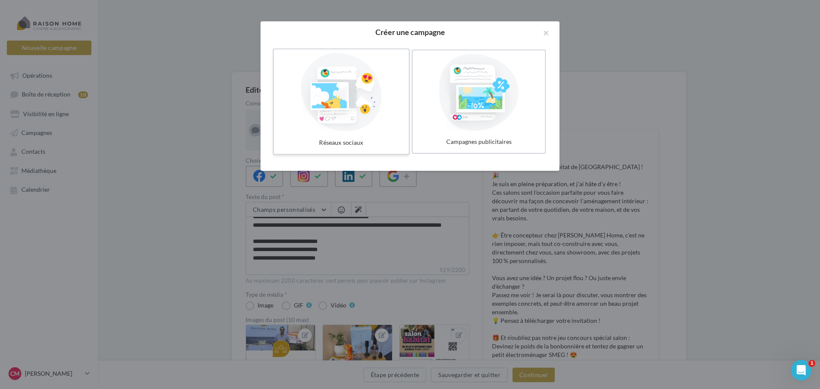
click at [360, 108] on div at bounding box center [341, 92] width 128 height 79
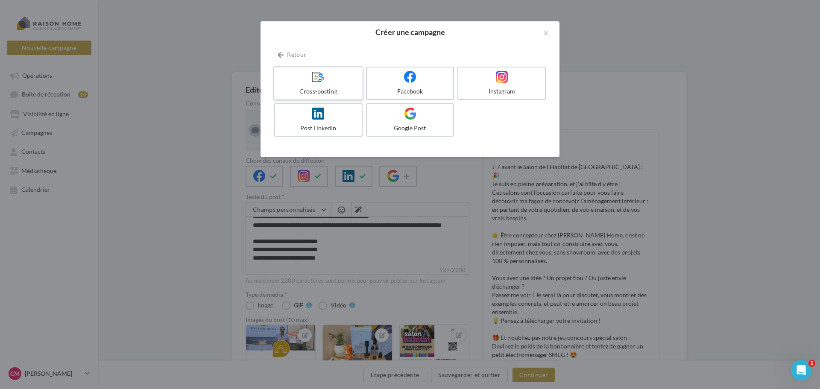
click at [323, 79] on icon at bounding box center [318, 76] width 12 height 12
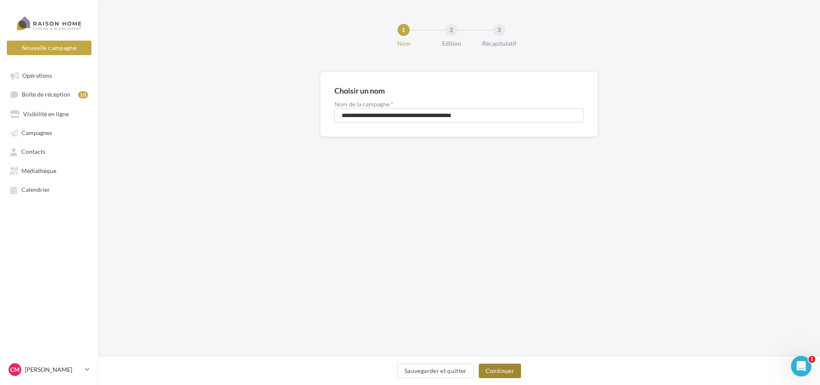
click at [496, 368] on button "Continuer" at bounding box center [500, 371] width 42 height 15
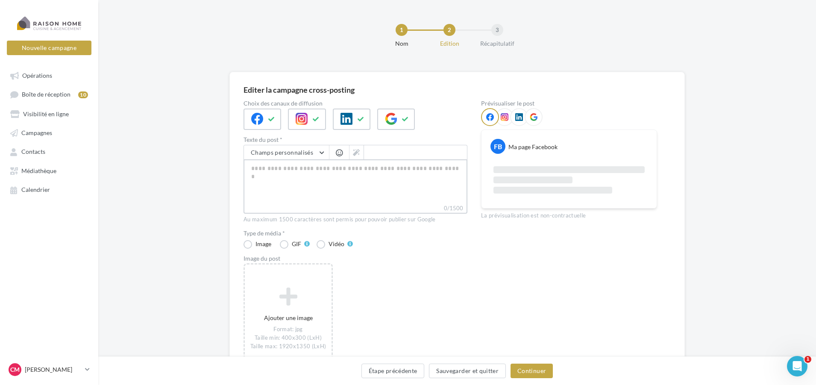
paste textarea "**********"
type textarea "**********"
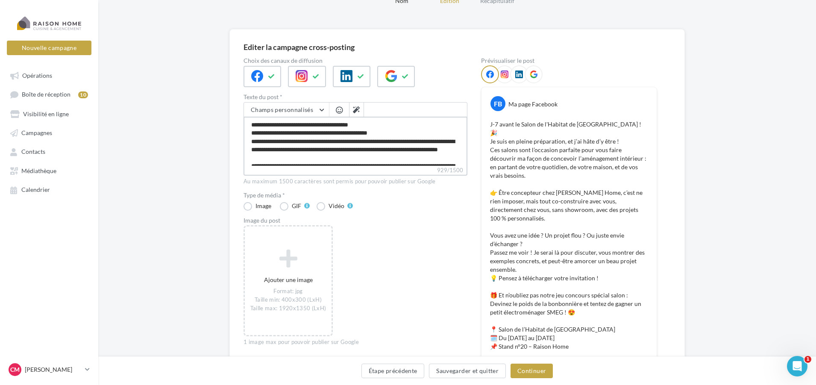
scroll to position [85, 0]
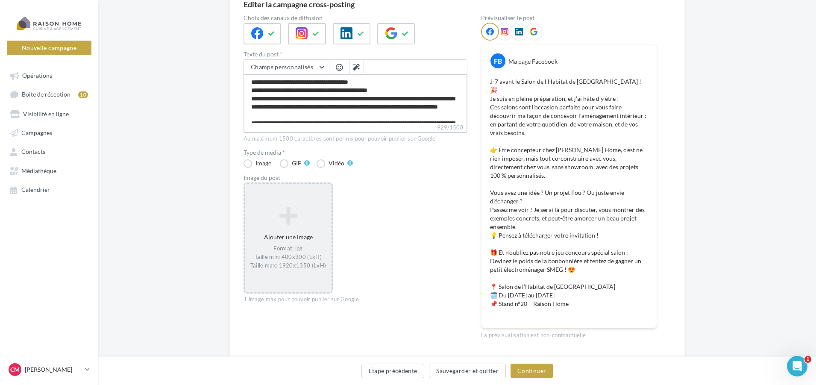
type textarea "**********"
click at [289, 217] on icon at bounding box center [288, 215] width 80 height 21
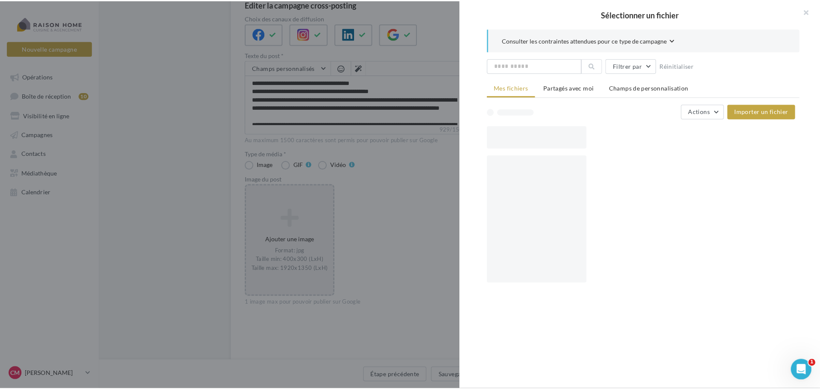
scroll to position [81, 0]
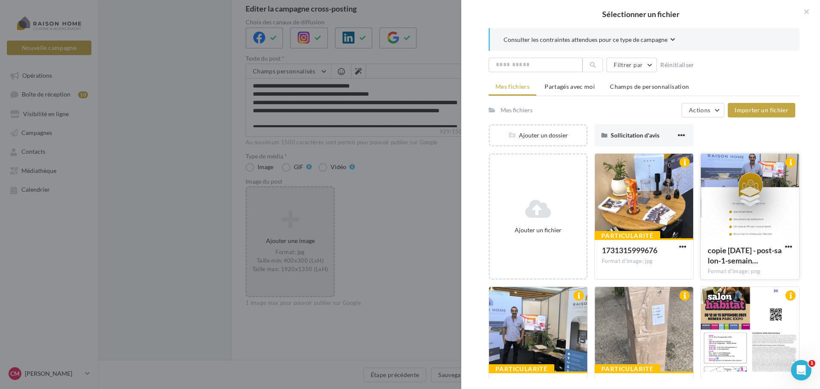
click at [734, 202] on div at bounding box center [750, 196] width 32 height 32
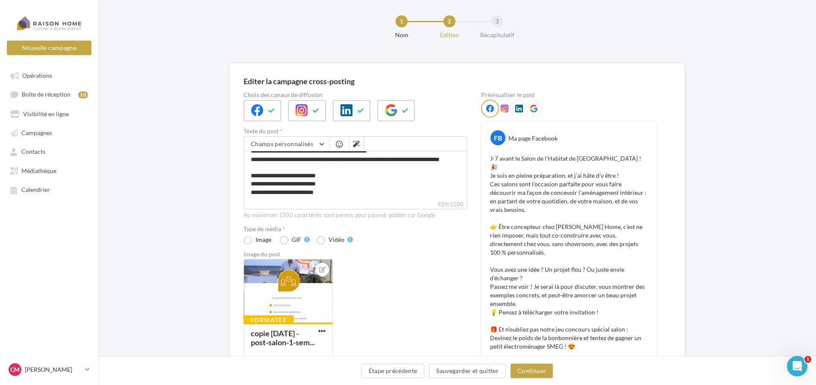
scroll to position [0, 0]
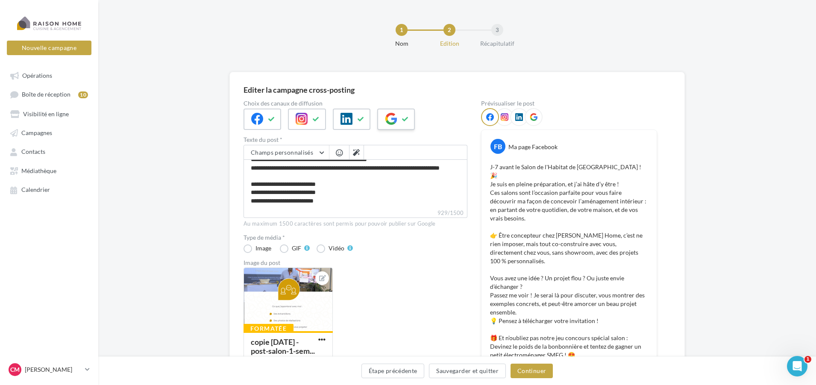
click at [407, 118] on icon at bounding box center [405, 119] width 7 height 6
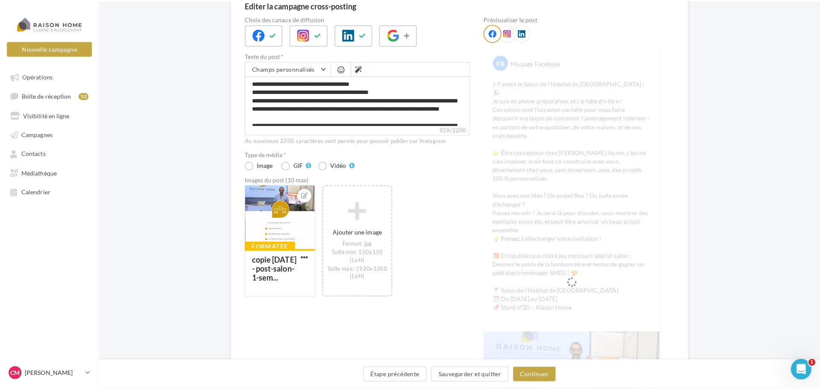
scroll to position [85, 0]
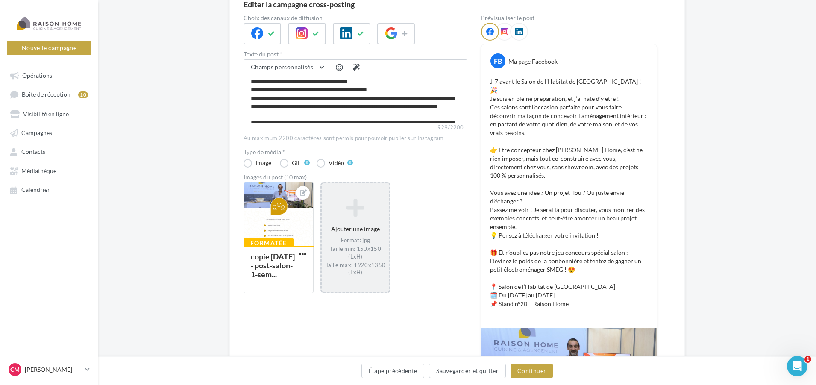
click at [357, 208] on icon at bounding box center [355, 207] width 61 height 21
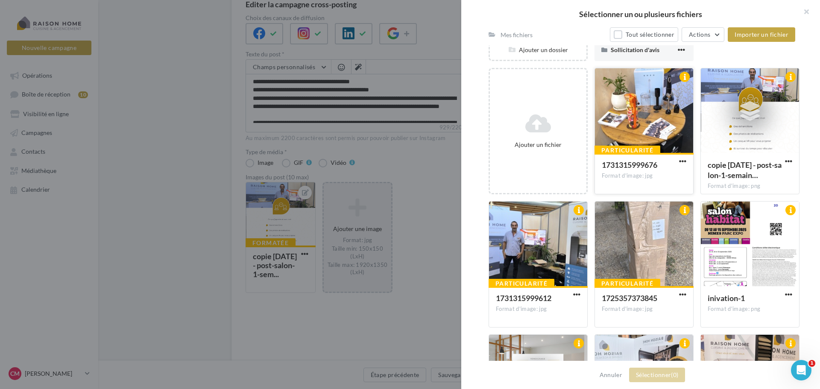
click at [664, 129] on div at bounding box center [644, 110] width 98 height 85
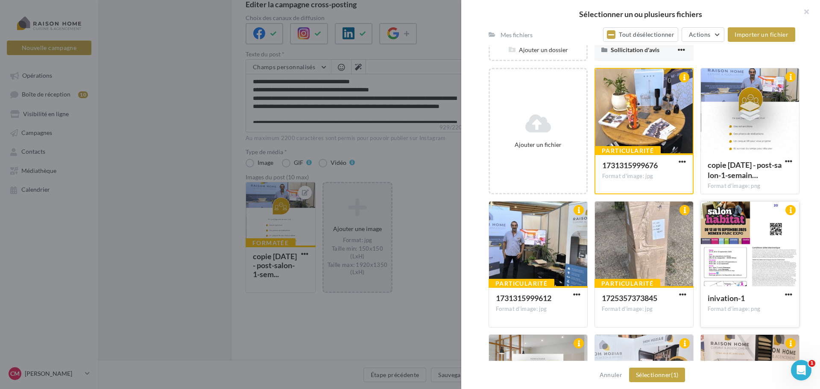
click at [756, 247] on div at bounding box center [750, 244] width 98 height 85
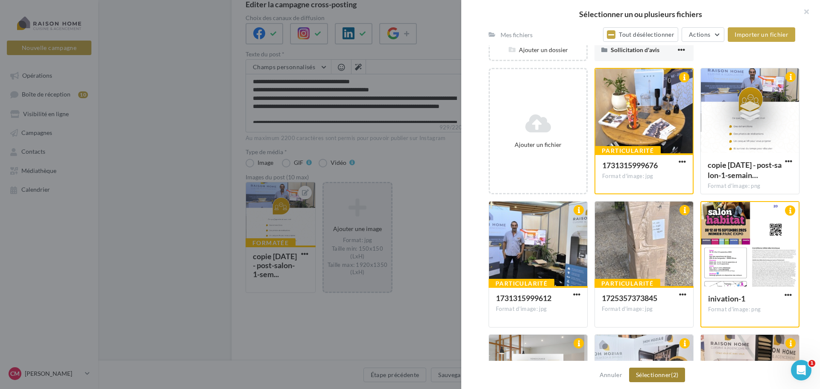
click at [654, 377] on button "Sélectionner (2)" at bounding box center [657, 375] width 56 height 15
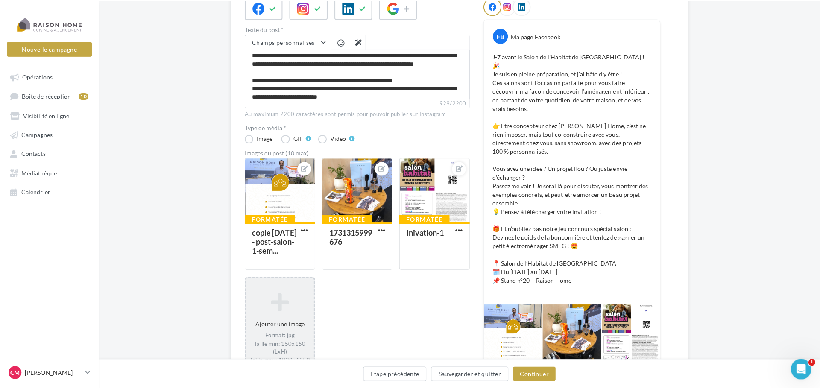
scroll to position [128, 0]
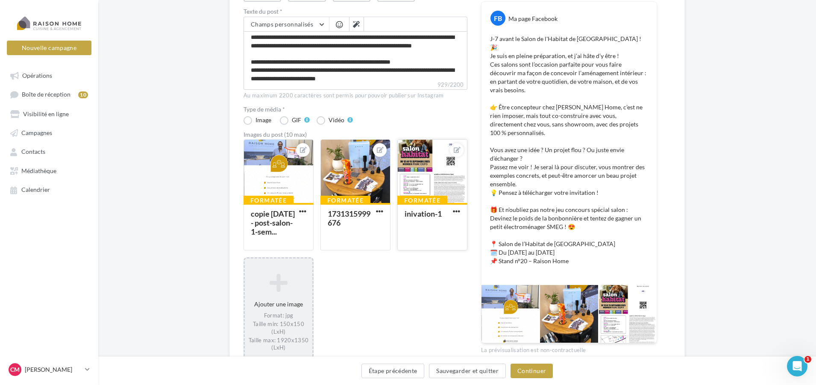
click at [437, 163] on div at bounding box center [432, 172] width 69 height 64
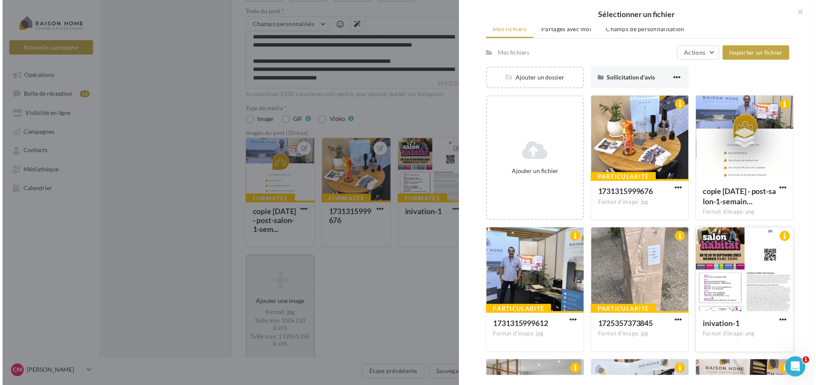
scroll to position [126, 0]
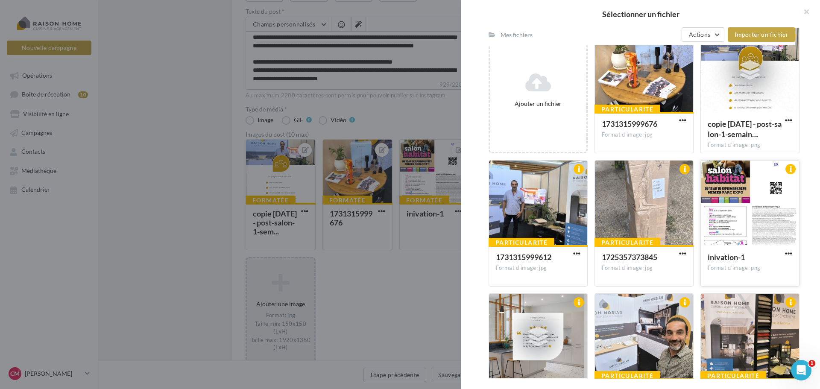
click at [750, 222] on div at bounding box center [750, 203] width 98 height 85
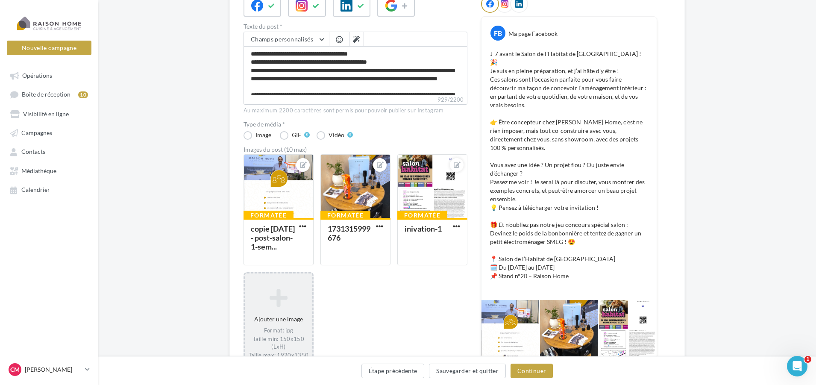
scroll to position [128, 0]
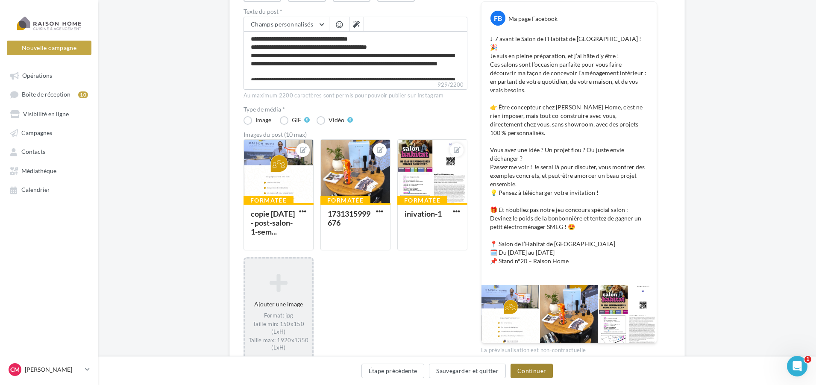
click at [537, 370] on button "Continuer" at bounding box center [531, 371] width 42 height 15
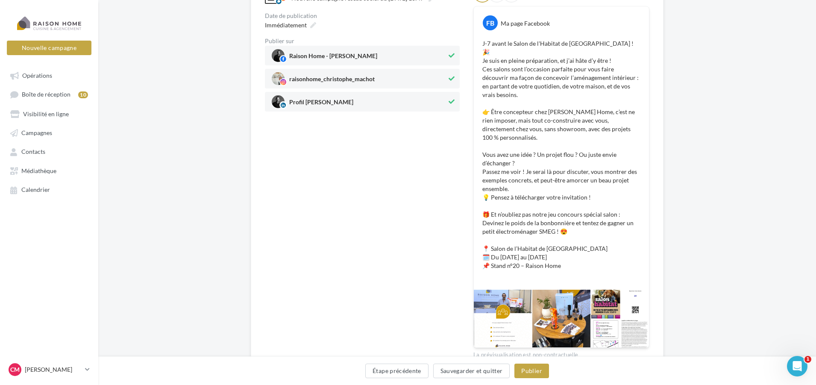
scroll to position [129, 0]
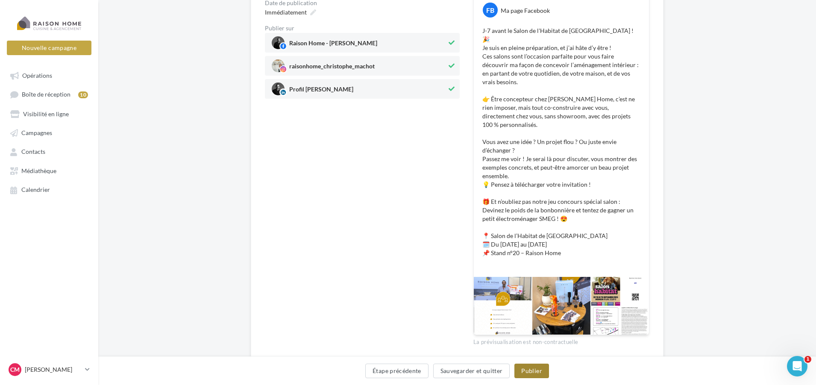
click at [536, 372] on button "Publier" at bounding box center [531, 371] width 34 height 15
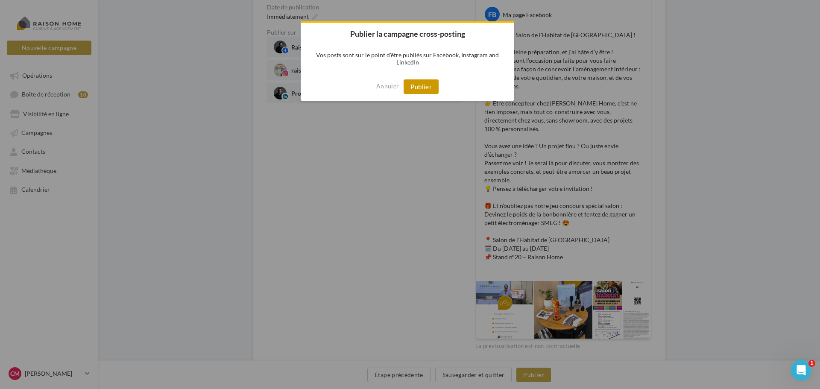
click at [416, 82] on button "Publier" at bounding box center [421, 86] width 35 height 15
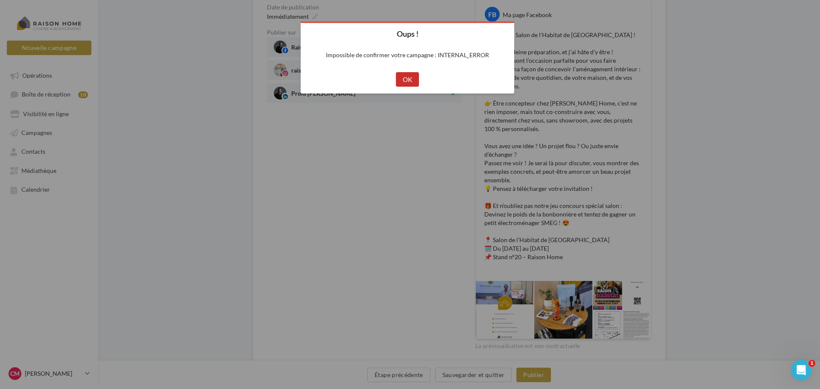
click at [405, 79] on button "OK" at bounding box center [407, 79] width 23 height 15
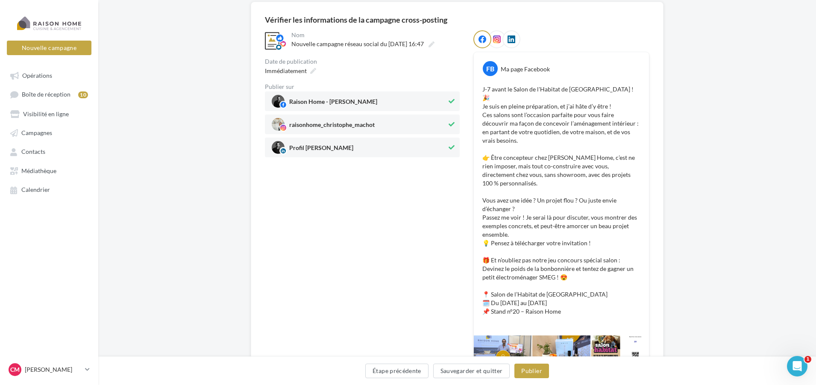
scroll to position [86, 0]
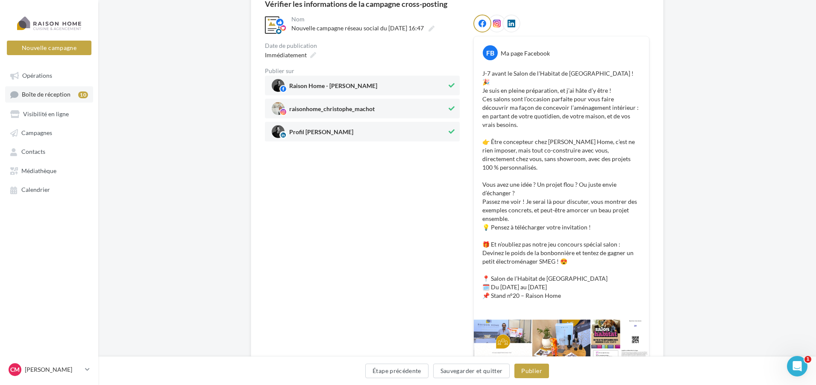
click at [24, 91] on span "Boîte de réception" at bounding box center [46, 94] width 49 height 7
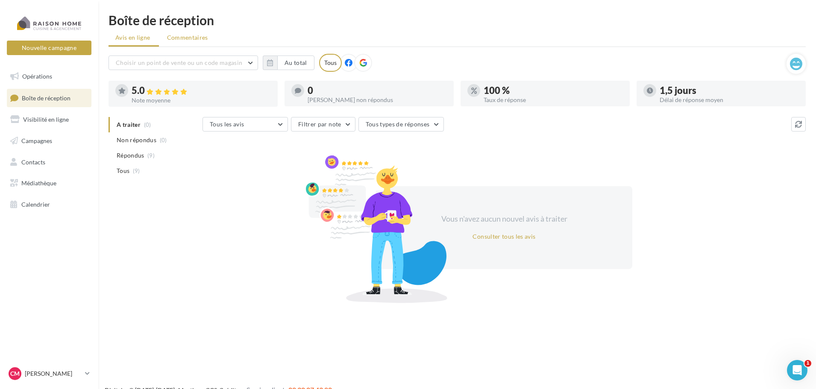
click at [186, 36] on span "Commentaires" at bounding box center [187, 37] width 41 height 7
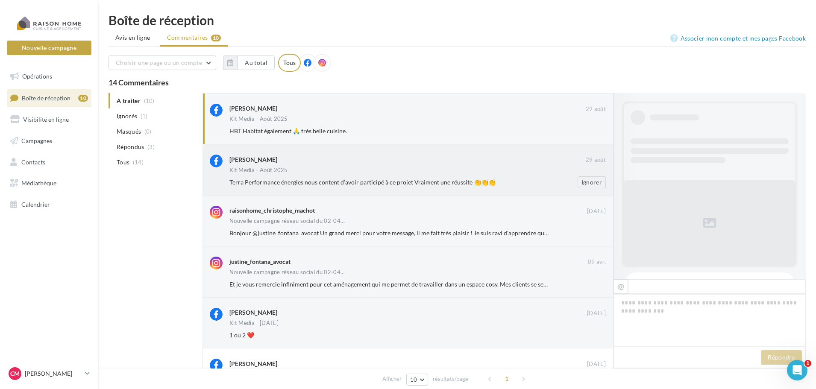
scroll to position [326, 0]
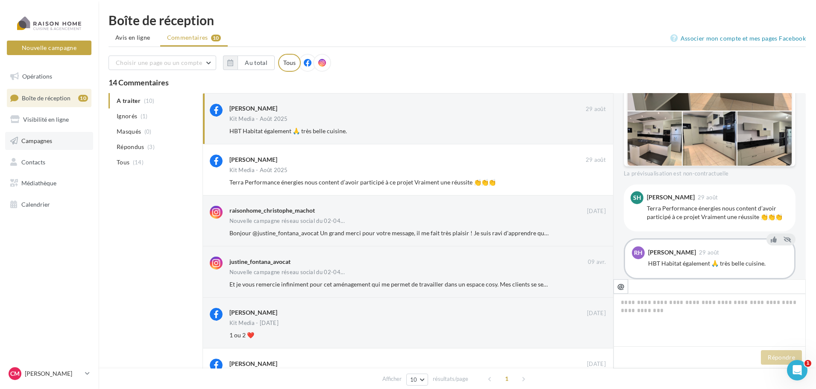
click at [44, 143] on span "Campagnes" at bounding box center [36, 140] width 31 height 7
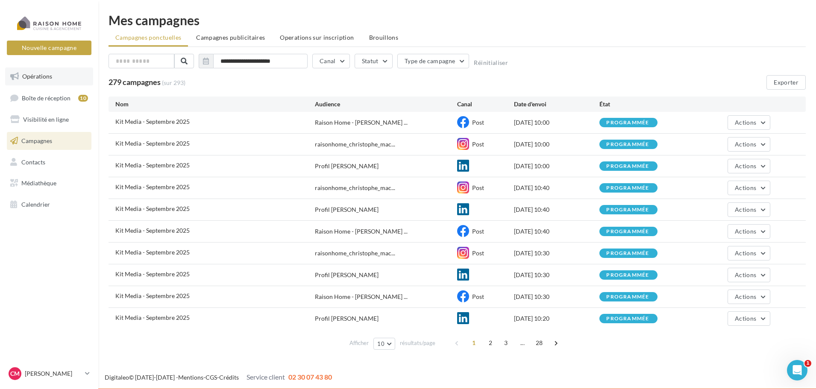
click at [39, 79] on span "Opérations" at bounding box center [37, 76] width 30 height 7
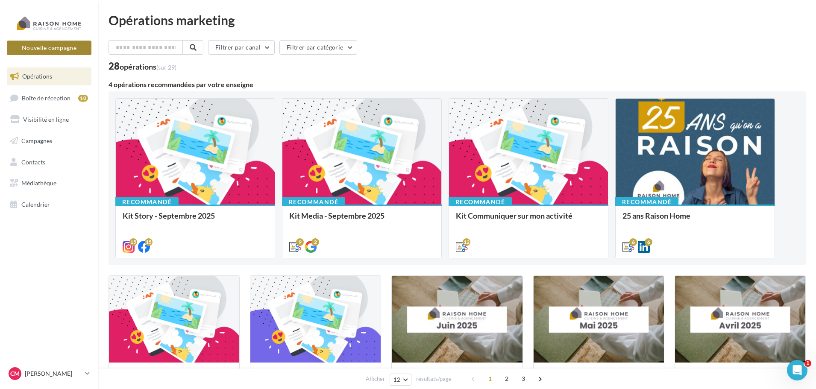
click at [39, 46] on button "Nouvelle campagne" at bounding box center [49, 48] width 85 height 15
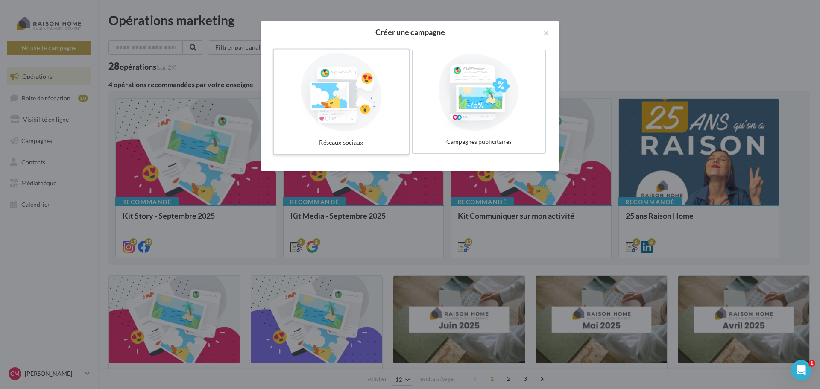
click at [386, 106] on div at bounding box center [341, 92] width 128 height 79
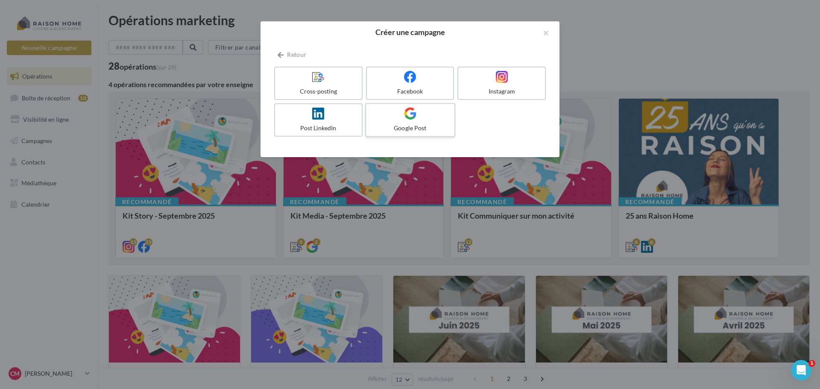
click at [427, 123] on label "Google Post" at bounding box center [410, 120] width 90 height 34
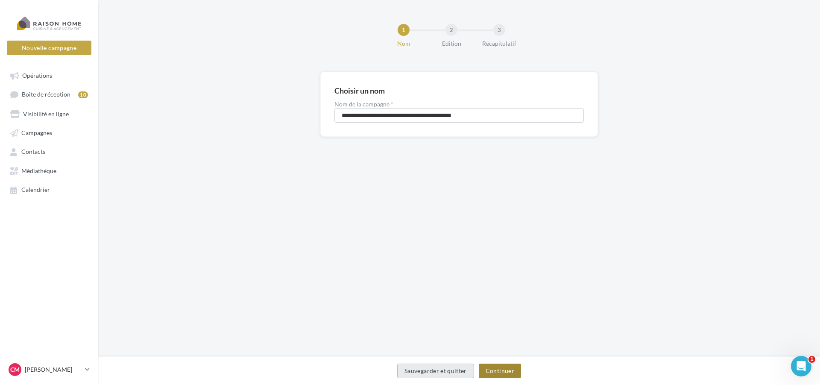
click at [505, 370] on button "Continuer" at bounding box center [500, 371] width 42 height 15
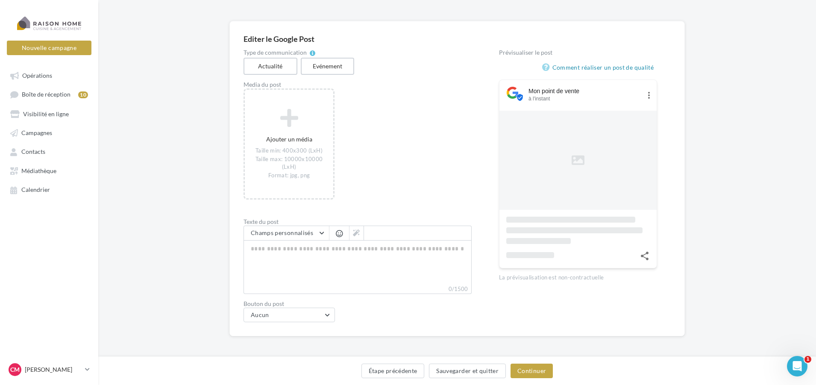
scroll to position [53, 0]
click at [179, 87] on div "Editer le Google Post Type de communication Actualité Evénement Media du post A…" at bounding box center [457, 190] width 718 height 343
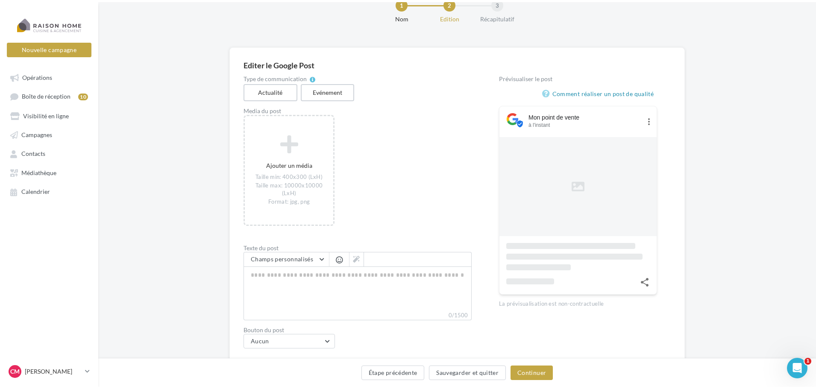
scroll to position [0, 0]
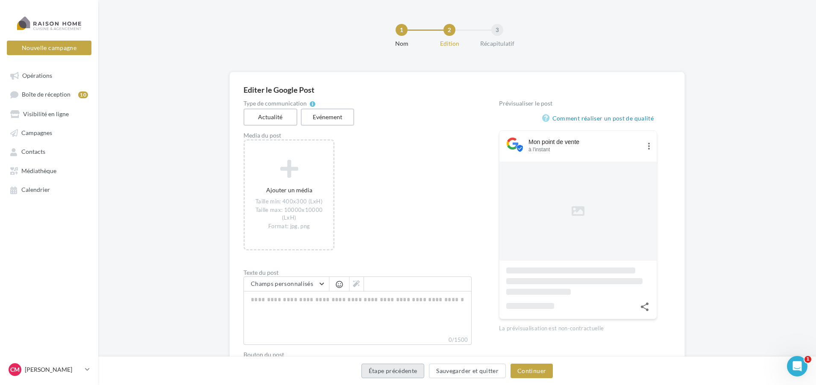
click at [387, 373] on button "Étape précédente" at bounding box center [392, 371] width 63 height 15
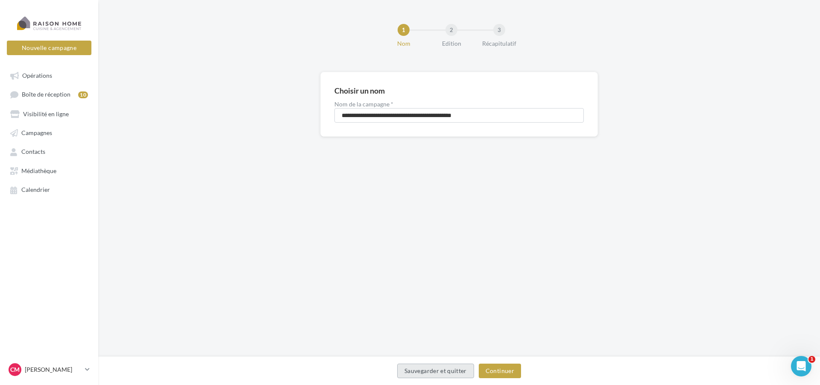
click at [444, 373] on button "Sauvegarder et quitter" at bounding box center [435, 371] width 77 height 15
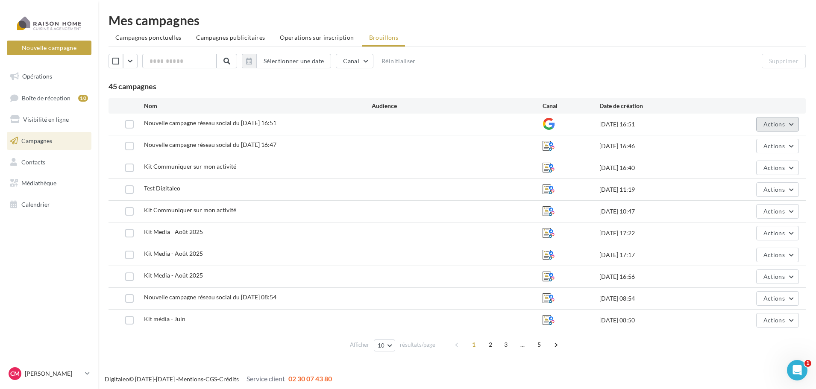
click at [792, 123] on button "Actions" at bounding box center [777, 124] width 43 height 15
click at [732, 210] on button "Supprimer" at bounding box center [755, 211] width 85 height 22
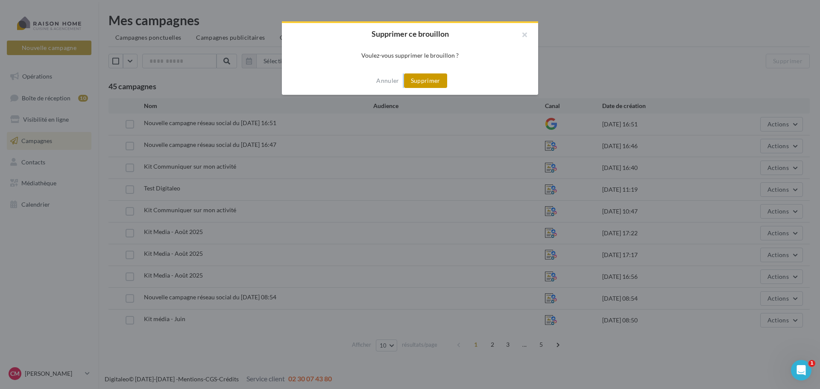
click at [425, 74] on div "Annuler Supprimer" at bounding box center [410, 81] width 256 height 28
click at [425, 76] on button "Supprimer" at bounding box center [425, 80] width 43 height 15
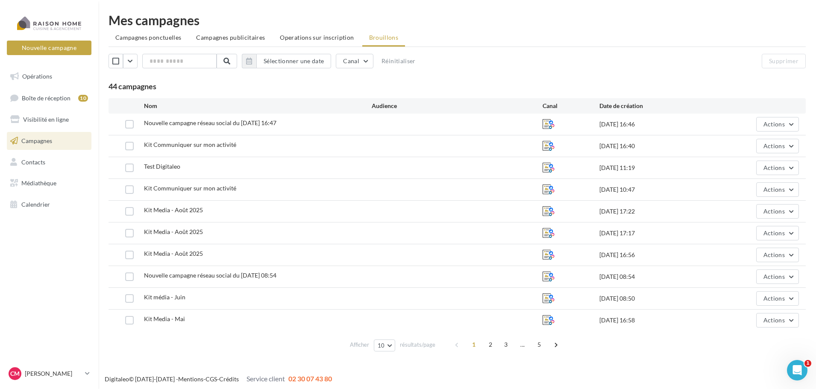
scroll to position [3, 0]
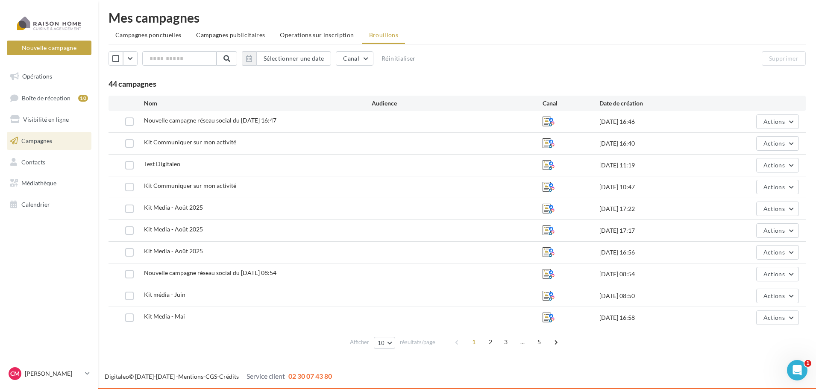
click at [491, 343] on span "2" at bounding box center [491, 342] width 14 height 14
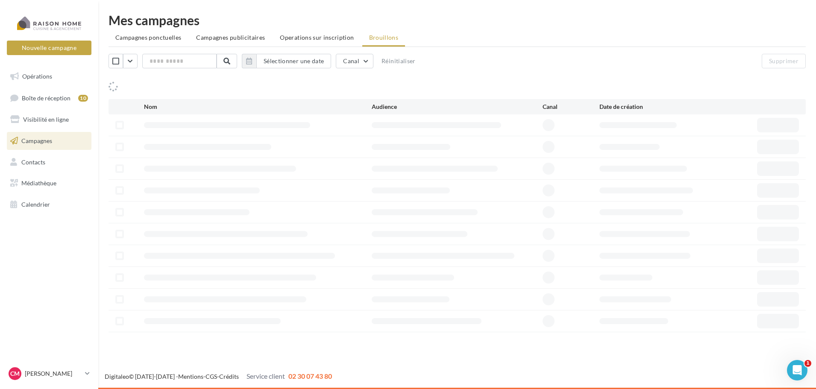
scroll to position [0, 0]
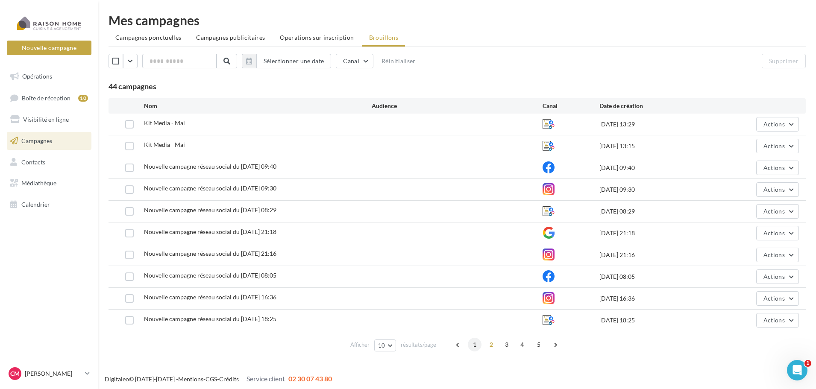
click at [476, 343] on span "1" at bounding box center [475, 345] width 14 height 14
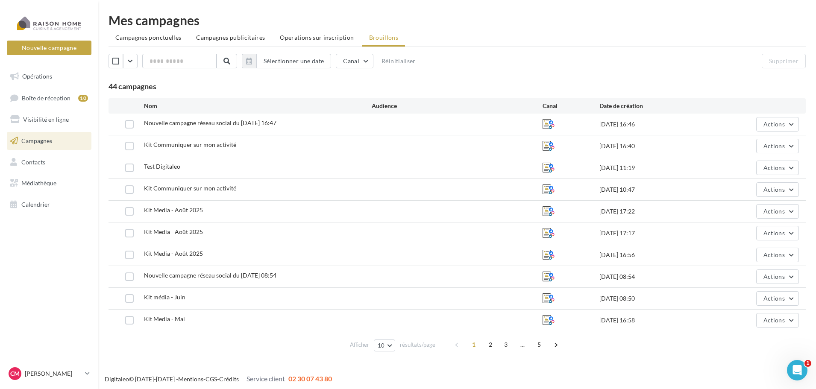
click at [475, 345] on span "1" at bounding box center [474, 345] width 14 height 14
click at [450, 345] on div "1 2 3 ... 5" at bounding box center [507, 345] width 114 height 14
click at [454, 343] on div "1 2 3 ... 5" at bounding box center [507, 345] width 114 height 14
click at [158, 39] on span "Campagnes ponctuelles" at bounding box center [148, 37] width 66 height 7
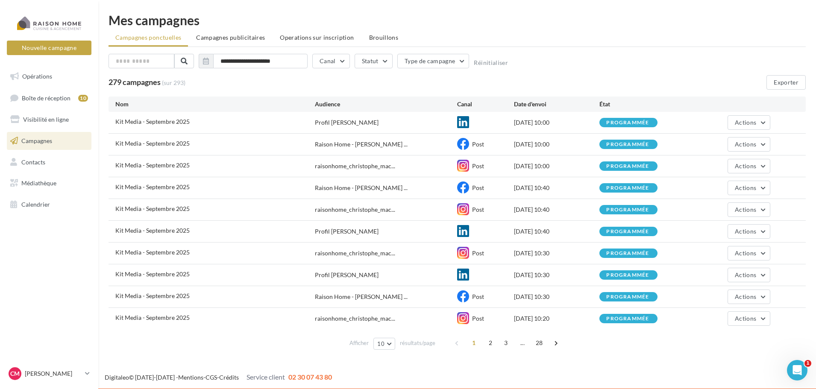
scroll to position [1, 0]
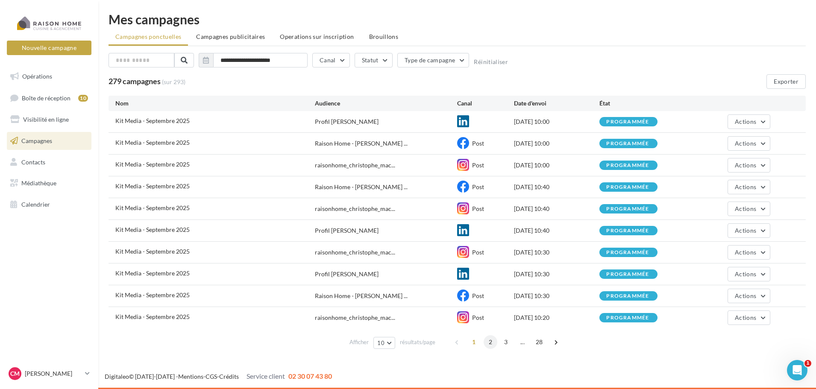
click at [492, 341] on span "2" at bounding box center [491, 342] width 14 height 14
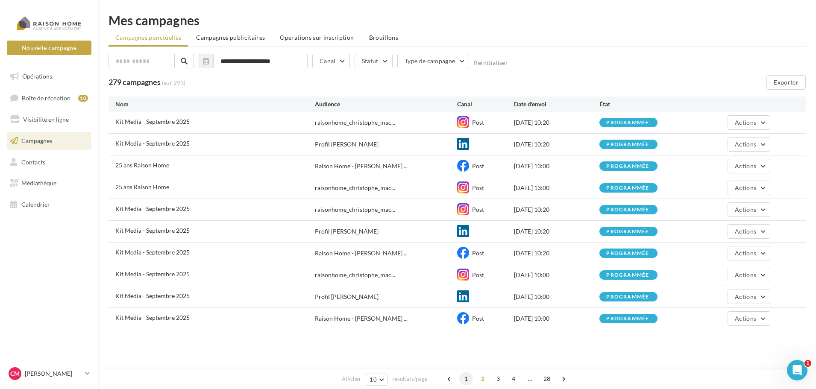
click at [469, 378] on span "1" at bounding box center [466, 379] width 14 height 14
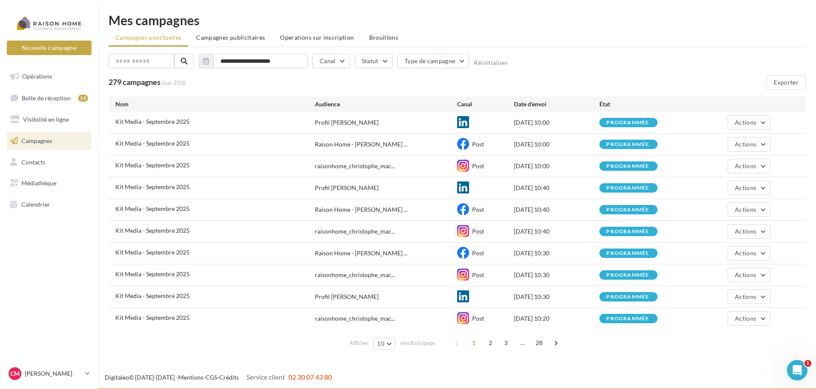
scroll to position [1, 0]
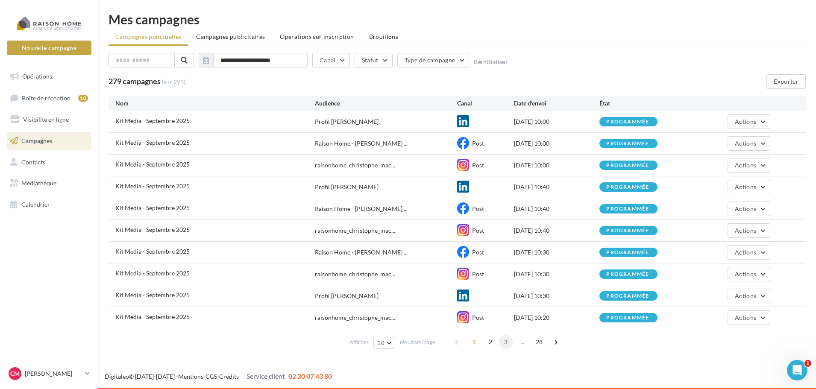
click at [506, 342] on span "3" at bounding box center [506, 342] width 14 height 14
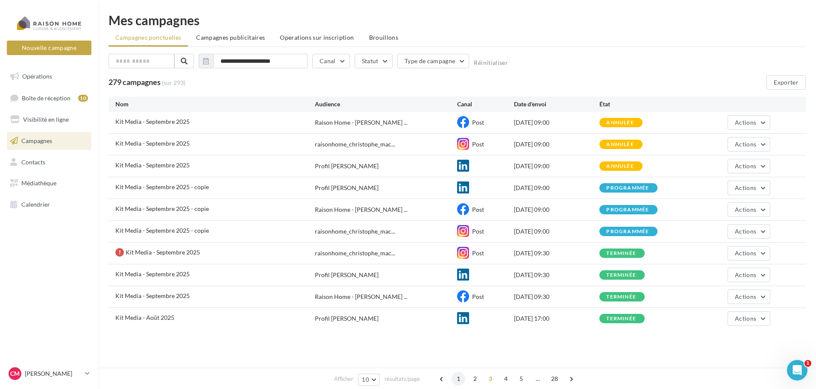
click at [456, 381] on span "1" at bounding box center [459, 379] width 14 height 14
